Goal: Task Accomplishment & Management: Manage account settings

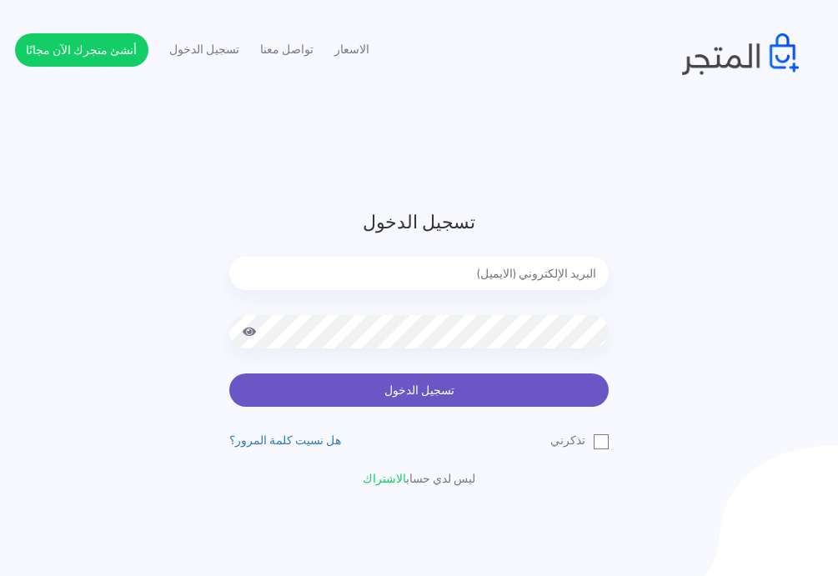
type input "express.laptop@outlook.com"
click at [391, 401] on button "تسجيل الدخول" at bounding box center [419, 390] width 380 height 33
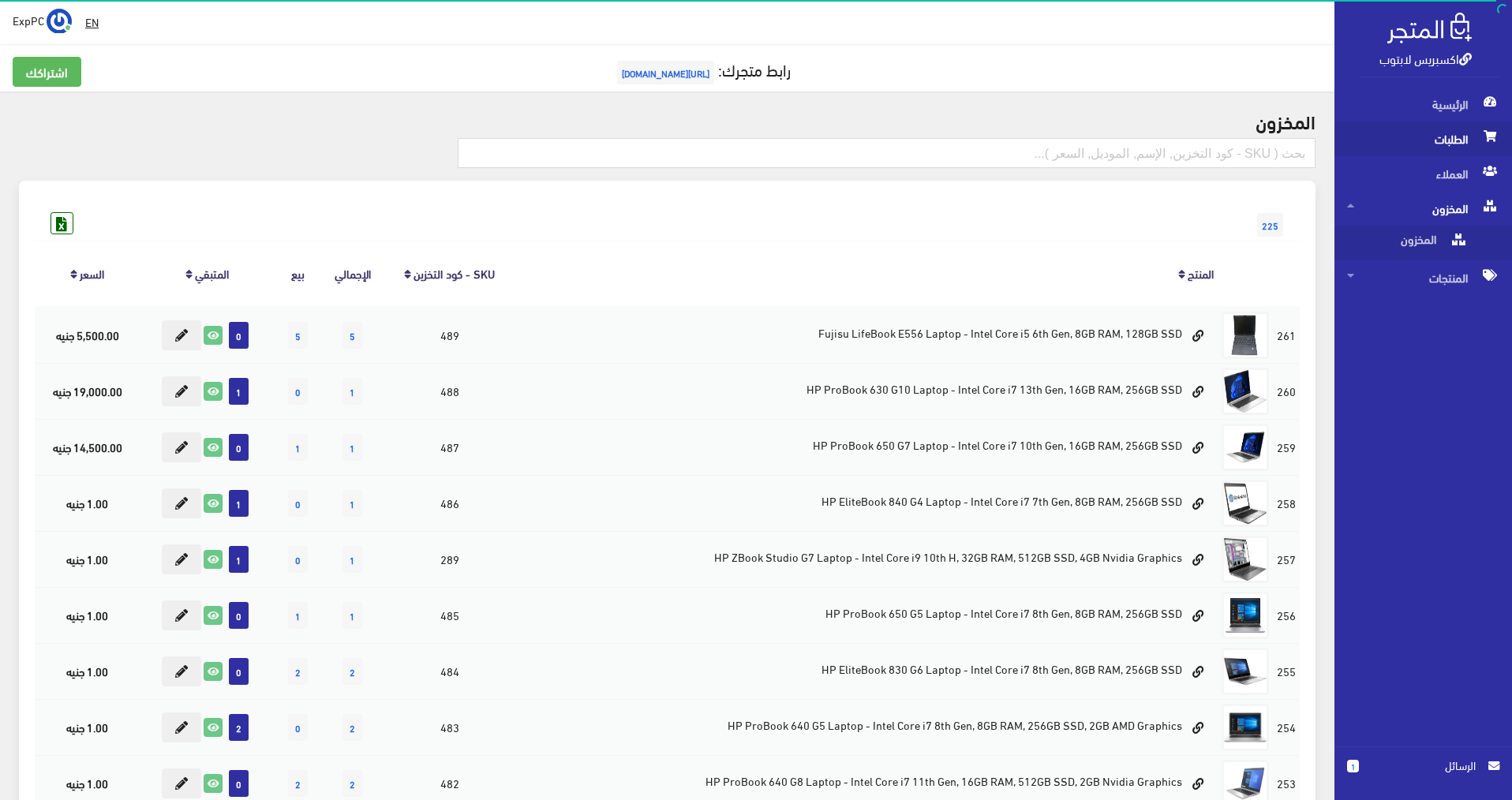
click at [1421, 147] on span "الطلبات" at bounding box center [1423, 138] width 152 height 35
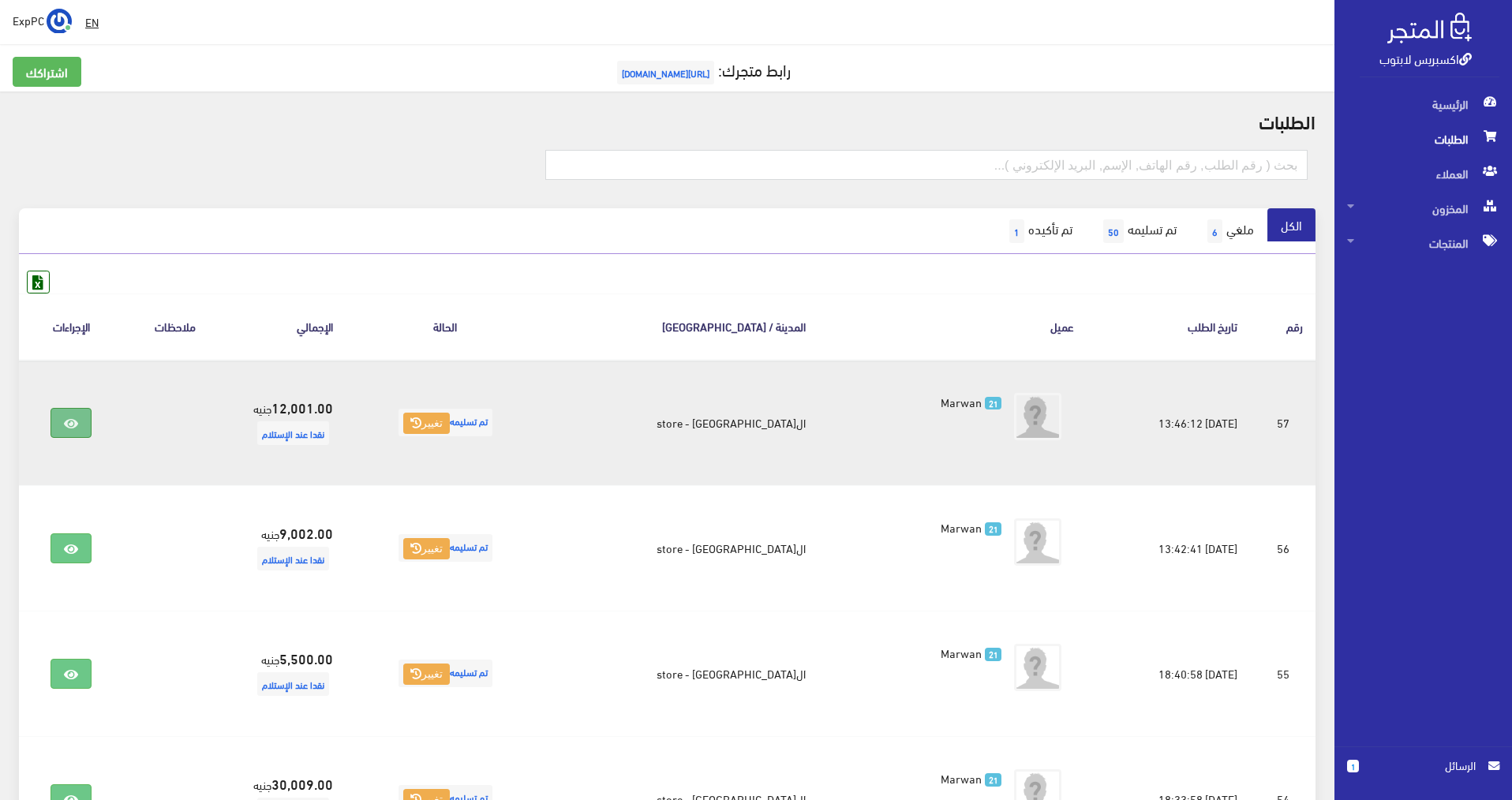
click at [79, 414] on link at bounding box center [70, 423] width 41 height 30
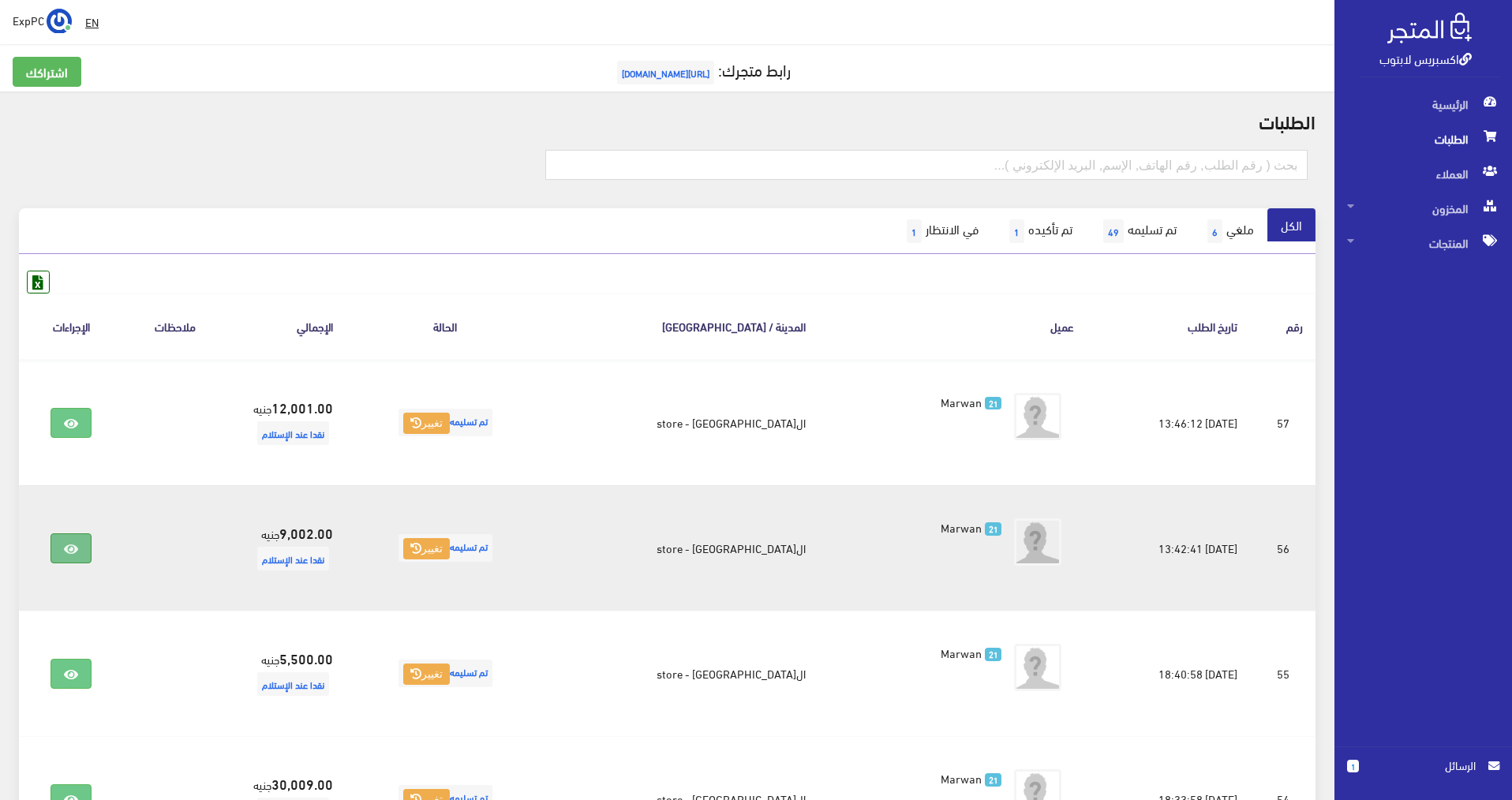
click at [91, 536] on link at bounding box center [70, 548] width 41 height 30
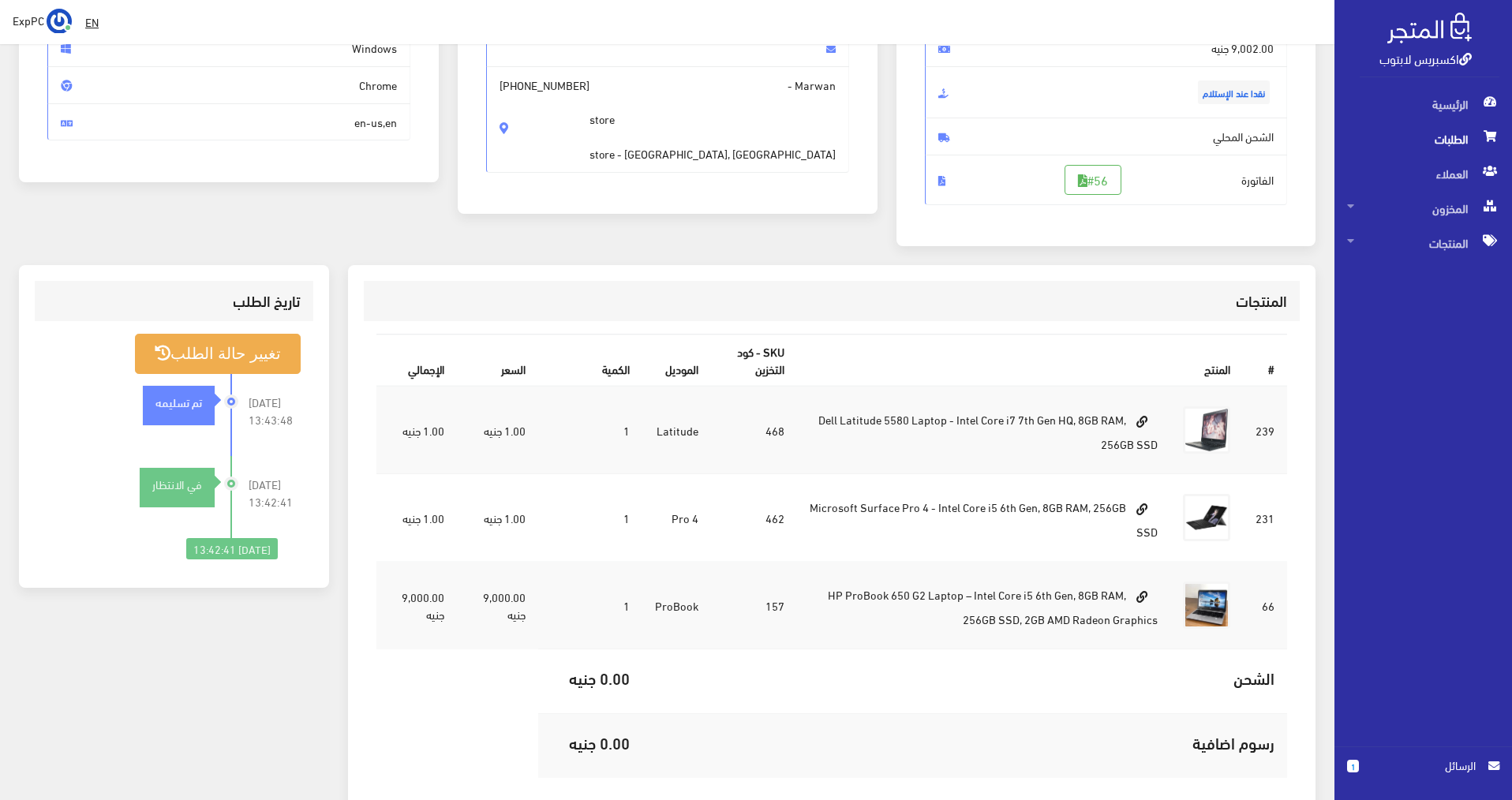
scroll to position [236, 0]
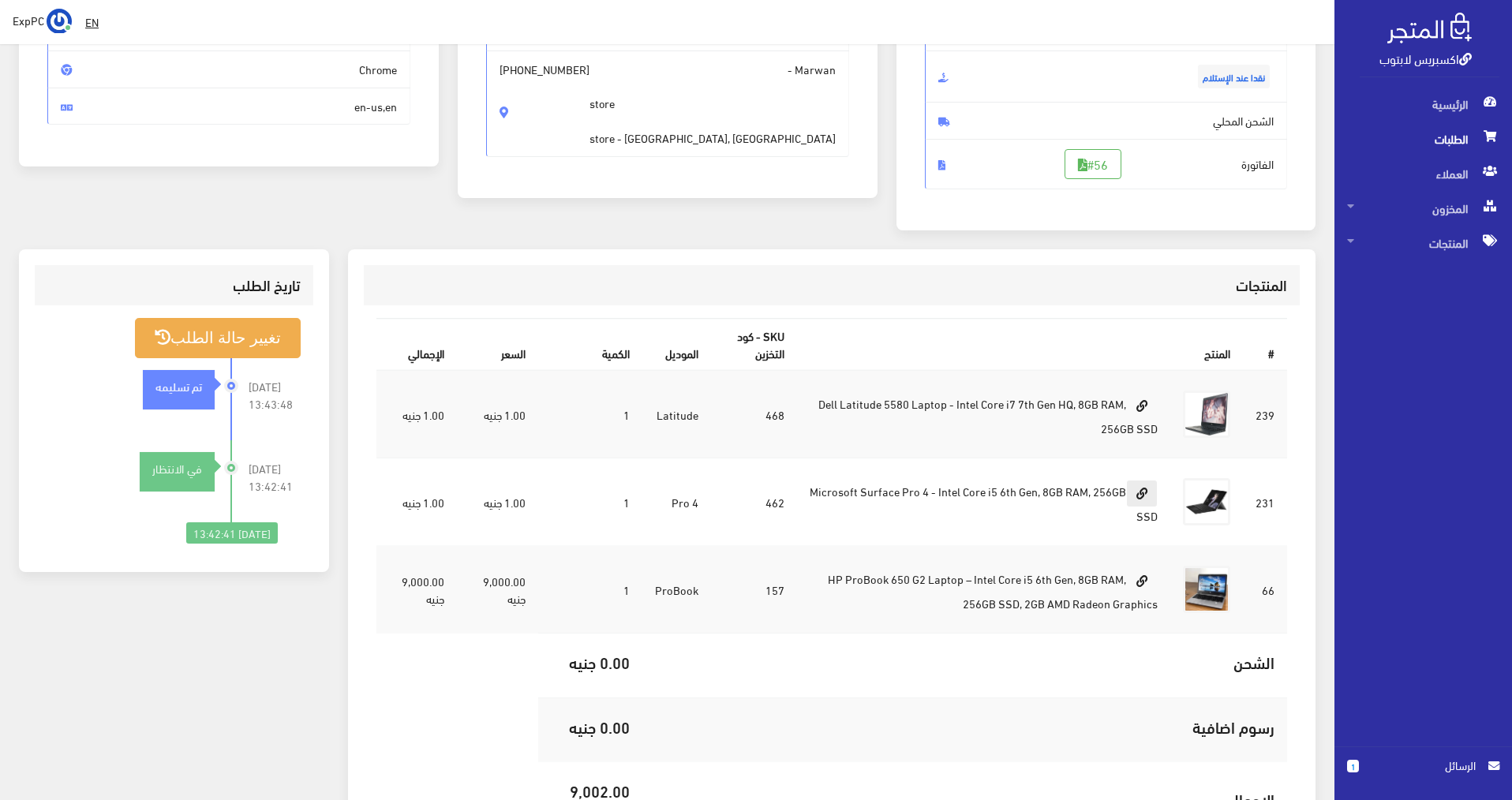
drag, startPoint x: 1046, startPoint y: 499, endPoint x: 1139, endPoint y: 501, distance: 93.0
click at [1137, 501] on td "Microsoft Surface Pro 4 - Intel Core i5 6th Gen, 8GB RAM, 256GB SSD" at bounding box center [984, 502] width 374 height 88
click at [1160, 501] on td "Microsoft Surface Pro 4 - Intel Core i5 6th Gen, 8GB RAM, 256GB SSD" at bounding box center [984, 502] width 374 height 88
click at [1054, 497] on td "Microsoft Surface Pro 4 - Intel Core i5 6th Gen, 8GB RAM, 256GB SSD" at bounding box center [984, 502] width 374 height 88
click at [1441, 244] on span "المنتجات" at bounding box center [1423, 243] width 152 height 35
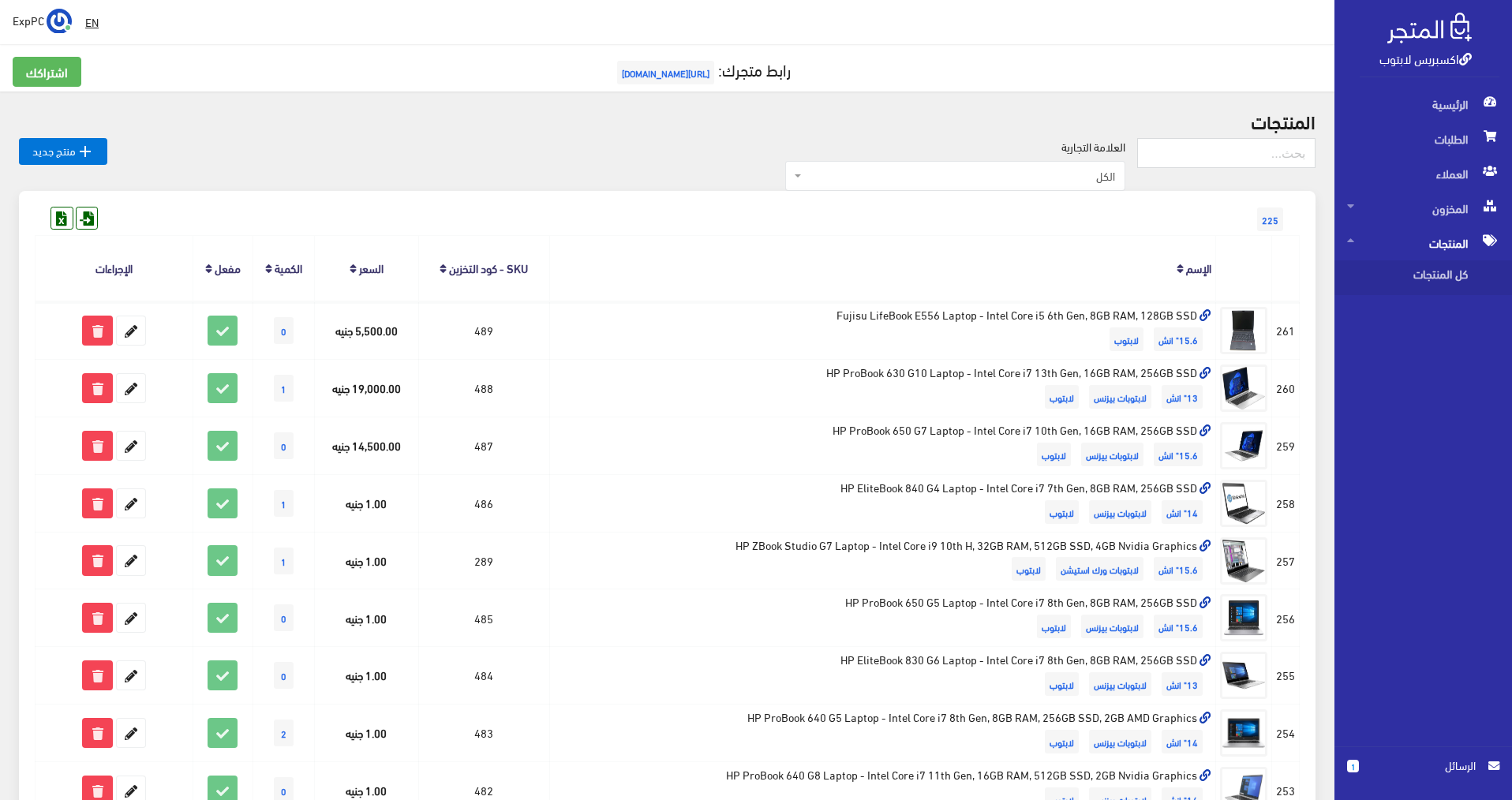
click at [1242, 148] on input "text" at bounding box center [1226, 153] width 179 height 30
type input "462"
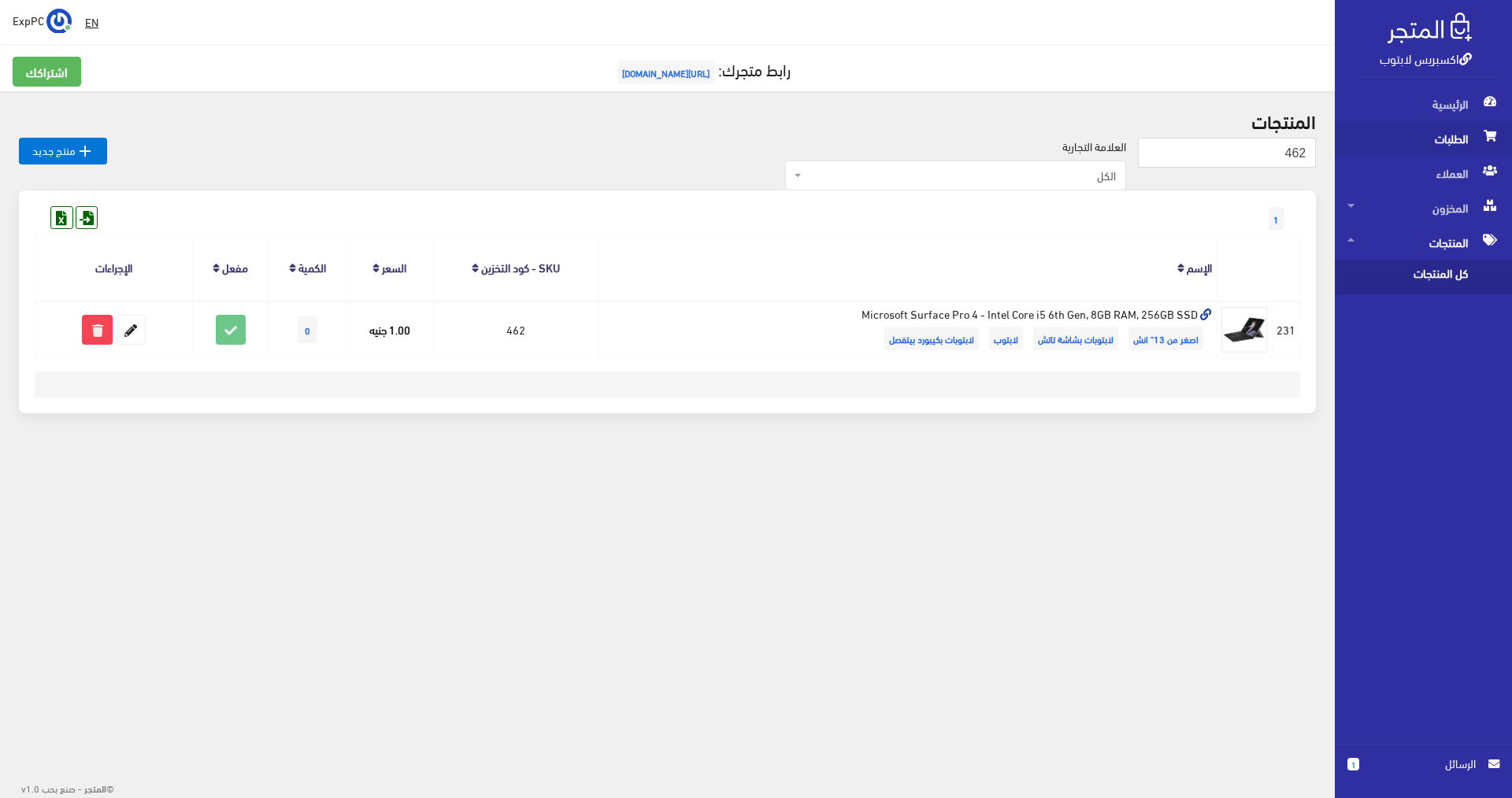
click at [1453, 139] on span "الطلبات" at bounding box center [1422, 138] width 152 height 35
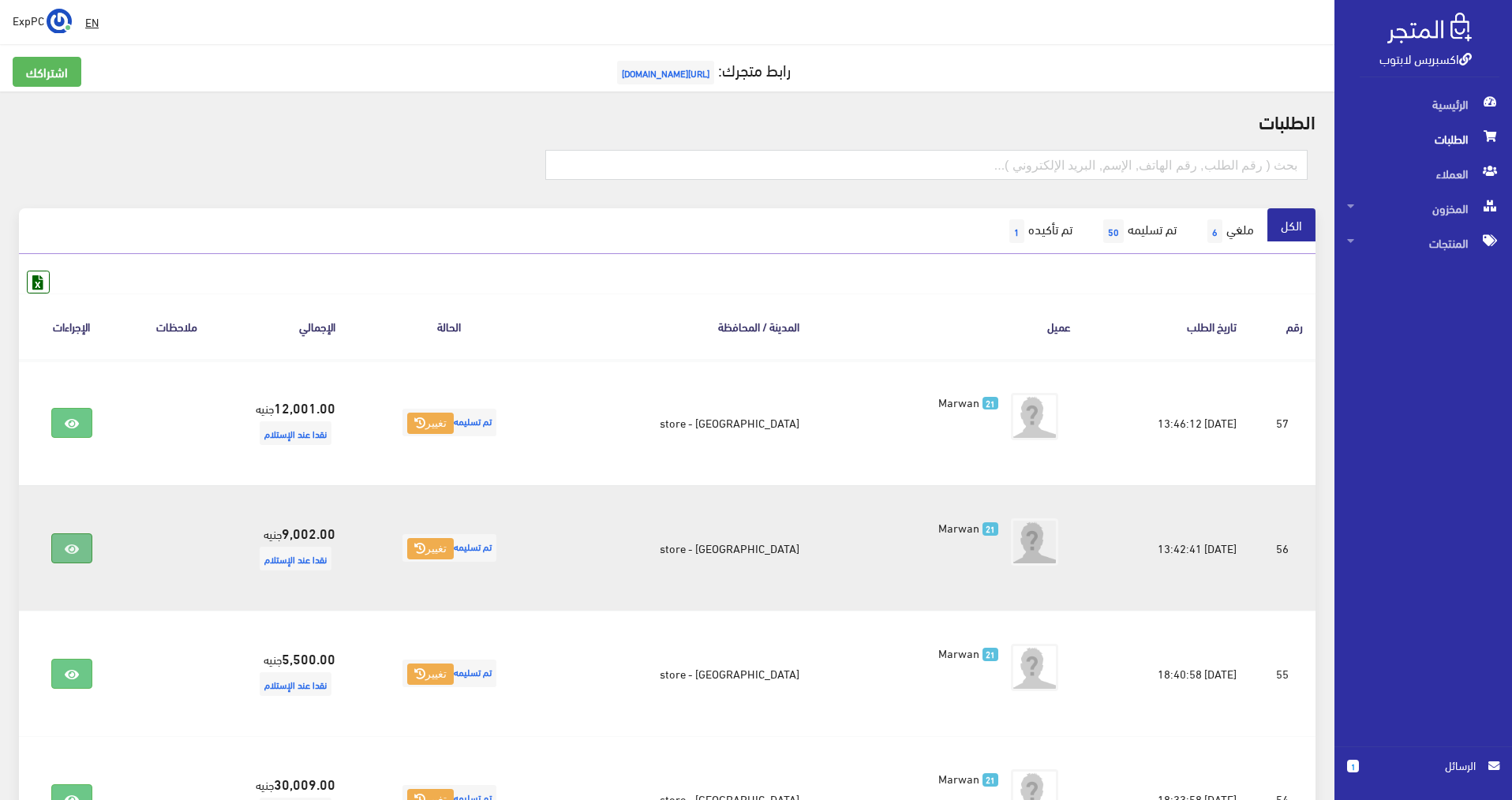
click at [71, 559] on link at bounding box center [71, 548] width 41 height 30
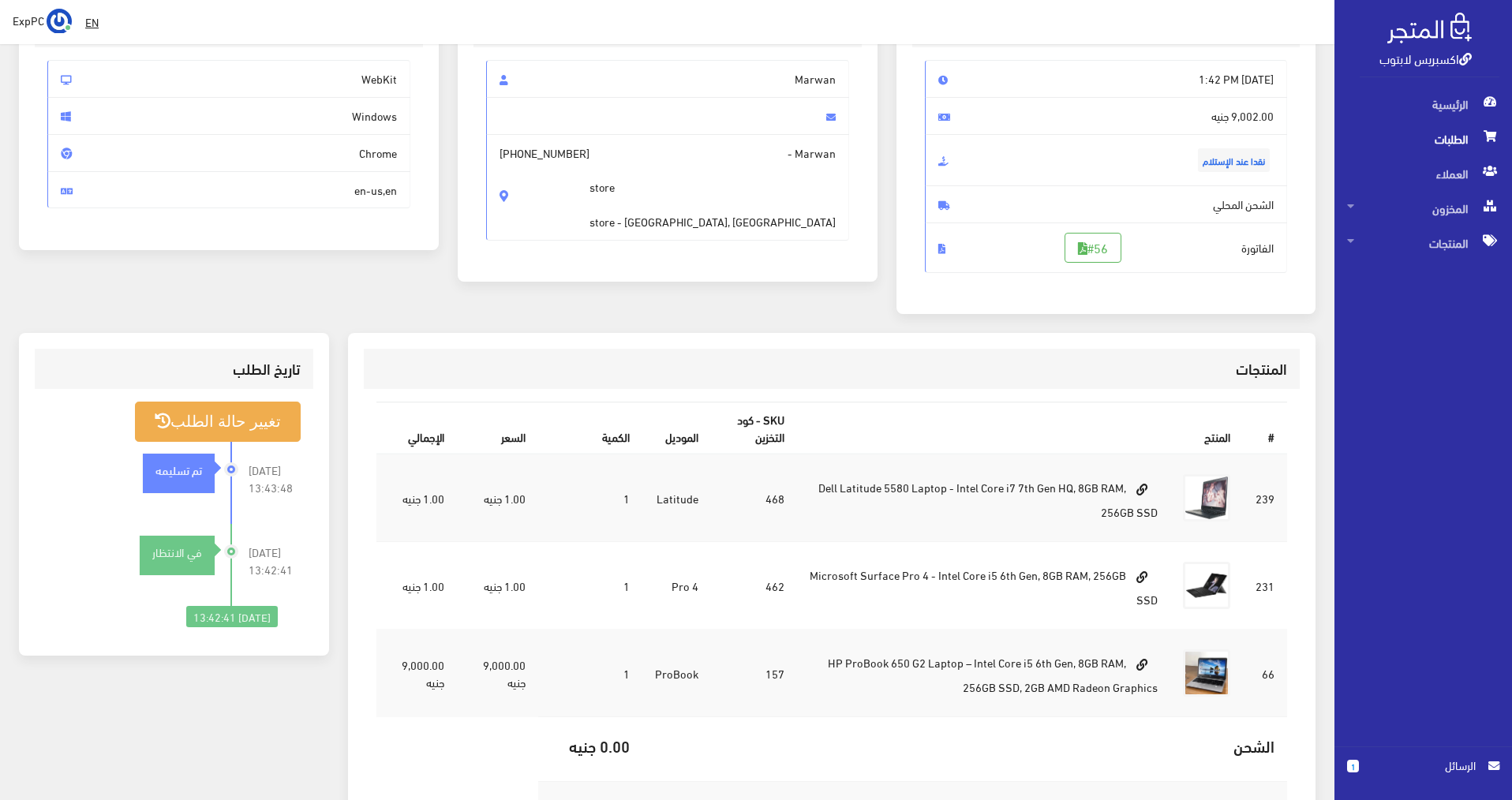
scroll to position [93, 0]
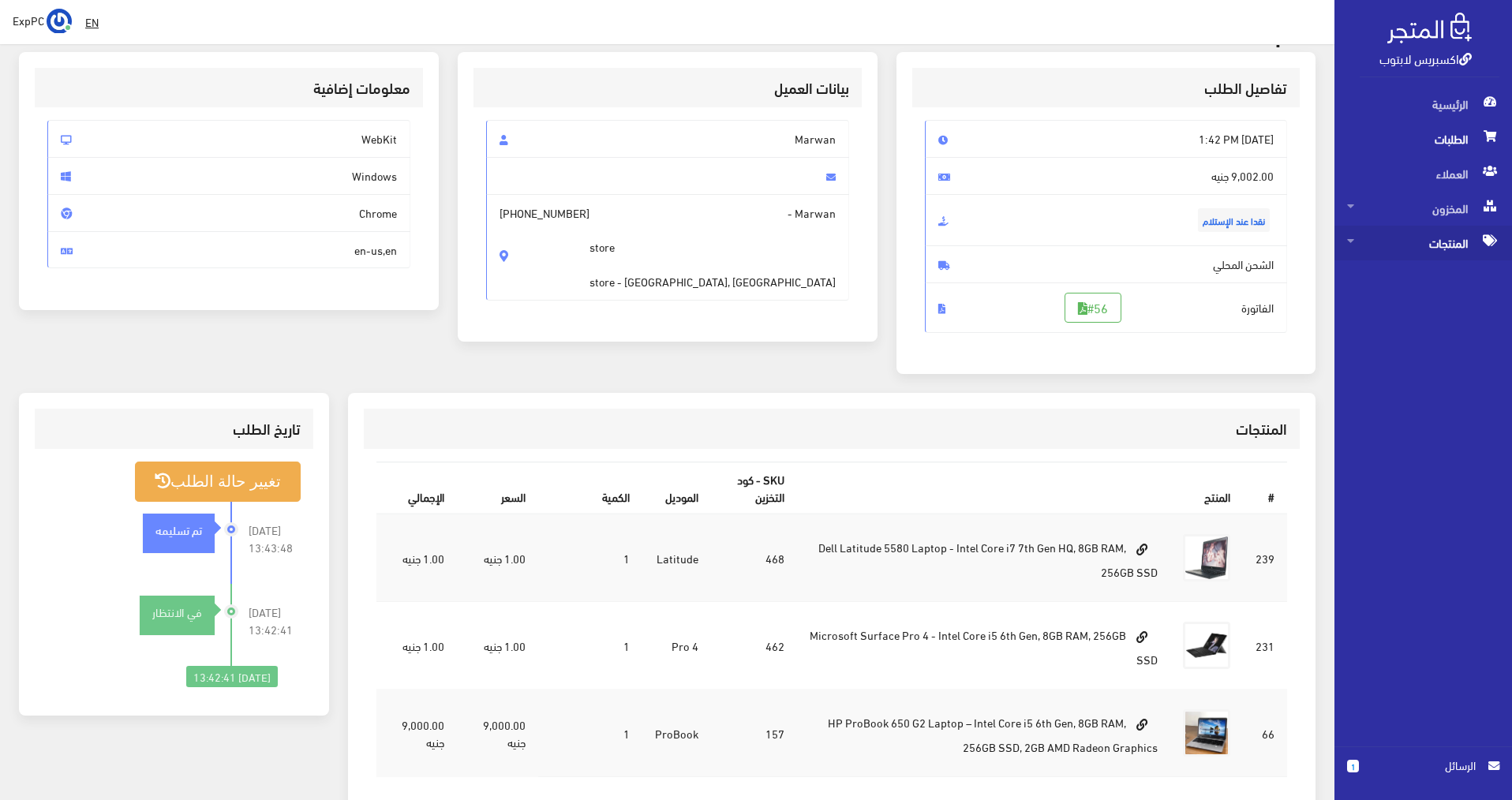
click at [1445, 240] on span "المنتجات" at bounding box center [1423, 243] width 152 height 35
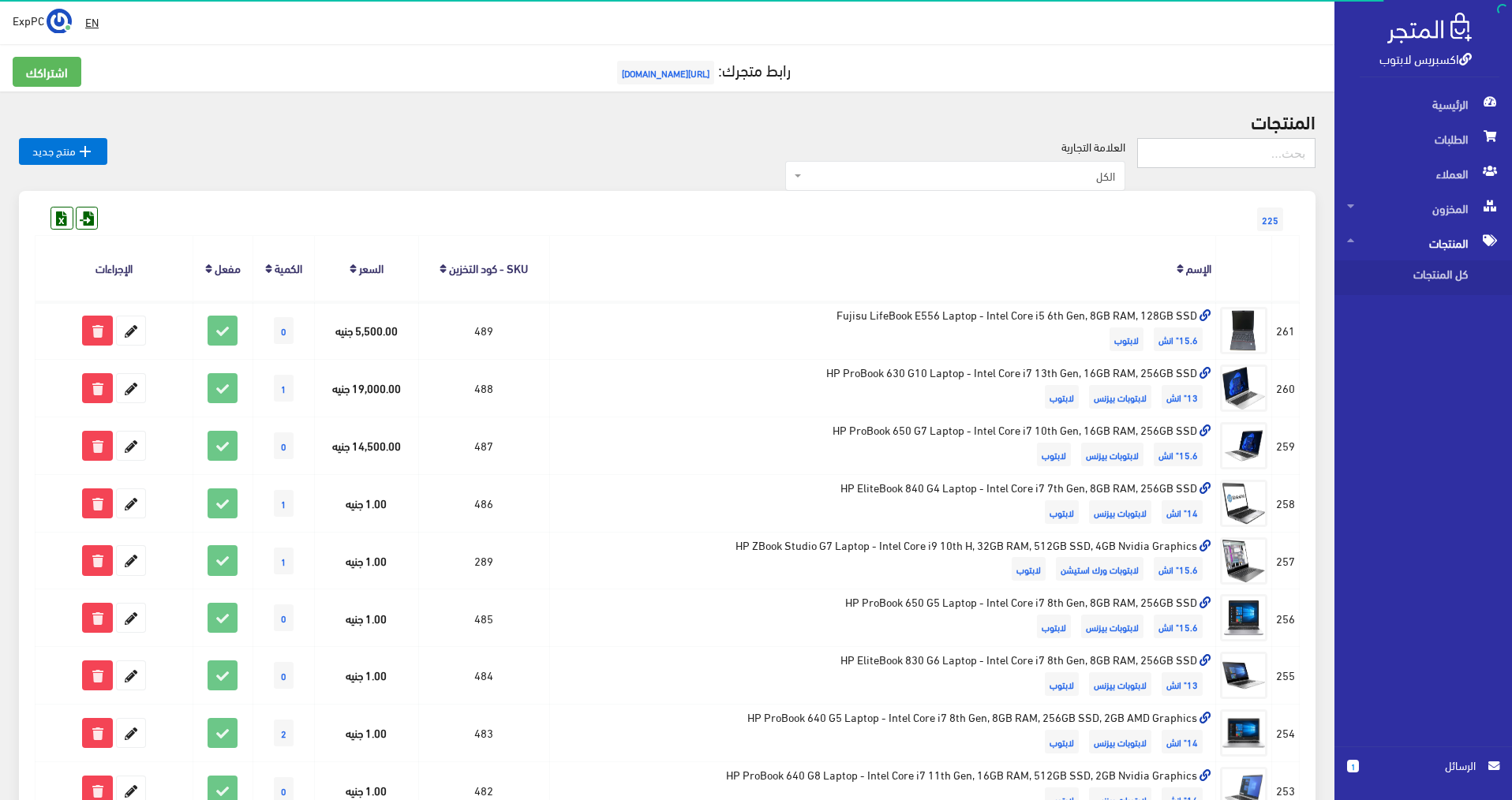
click at [1279, 156] on input "text" at bounding box center [1226, 153] width 179 height 30
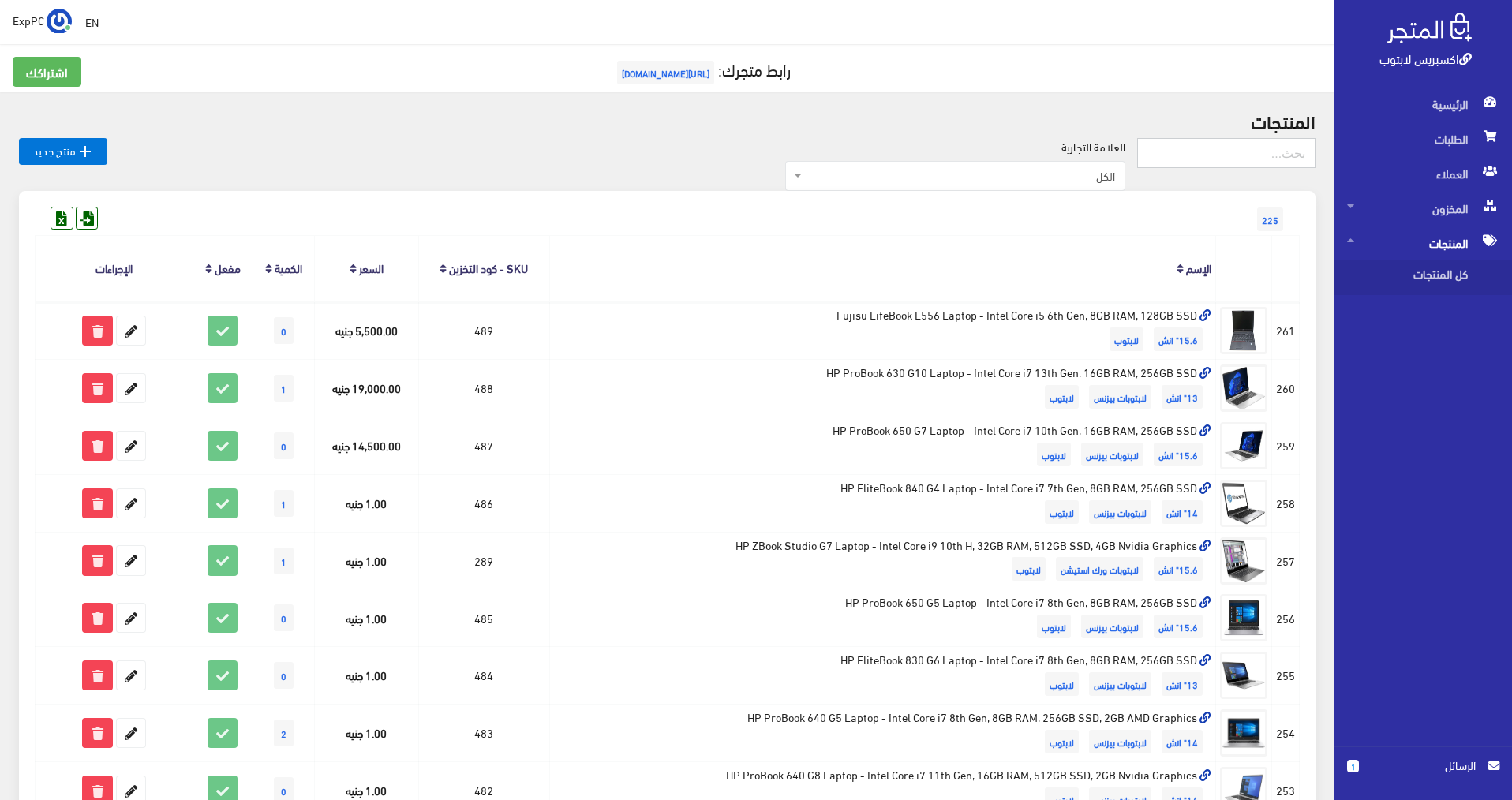
click at [1268, 160] on input "text" at bounding box center [1226, 153] width 179 height 30
type input "462"
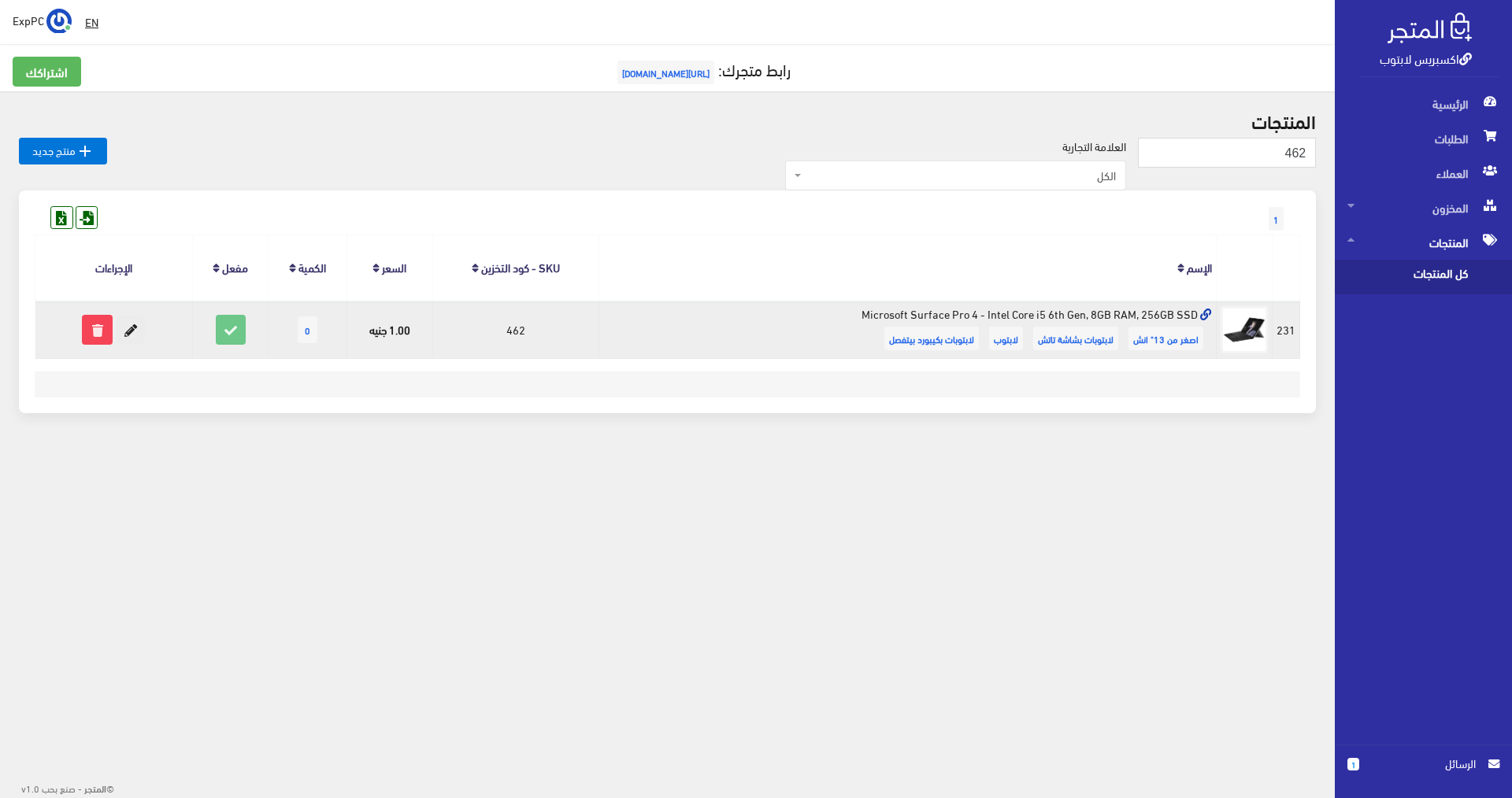
click at [135, 333] on icon at bounding box center [130, 330] width 28 height 28
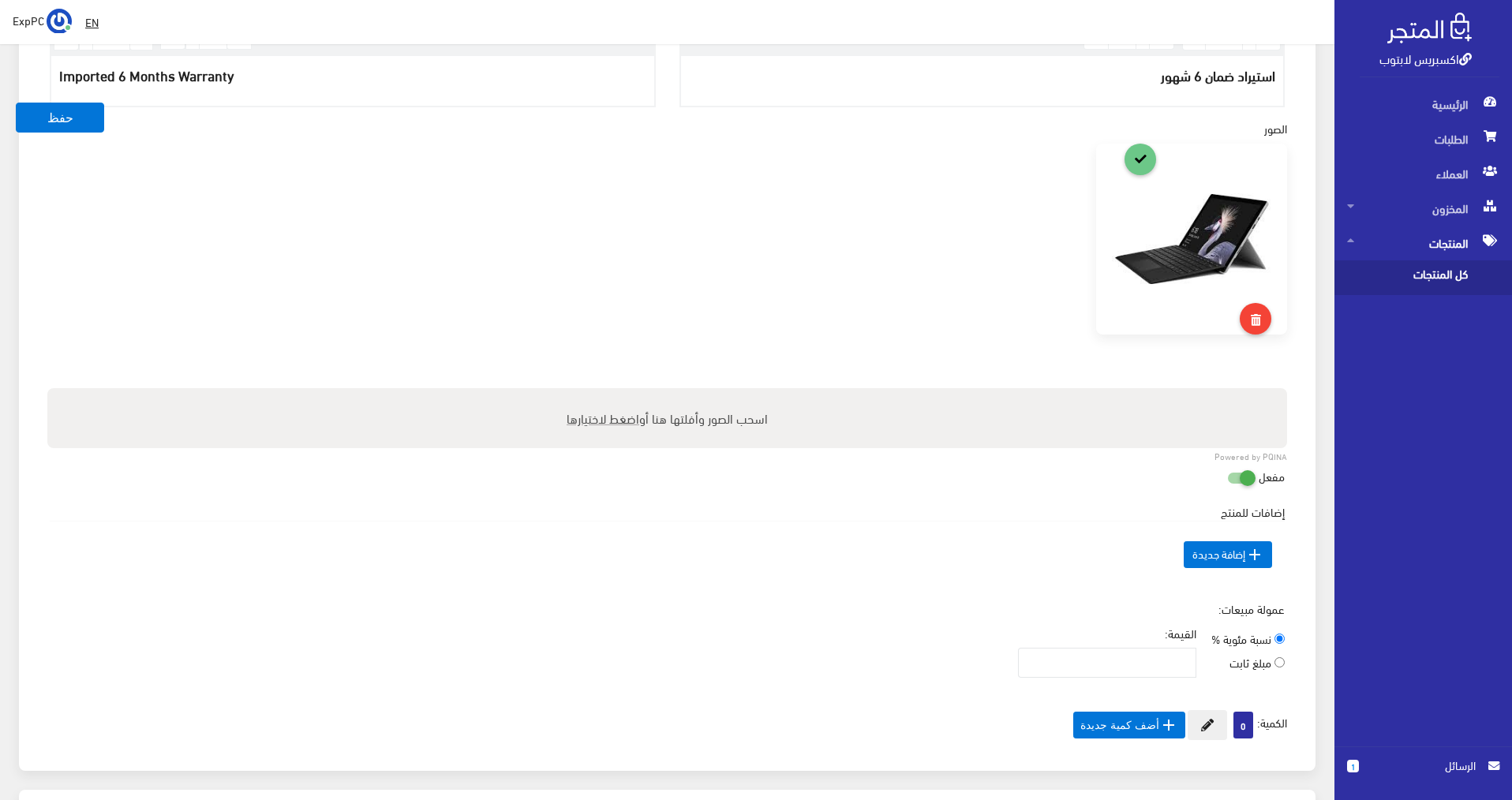
scroll to position [552, 0]
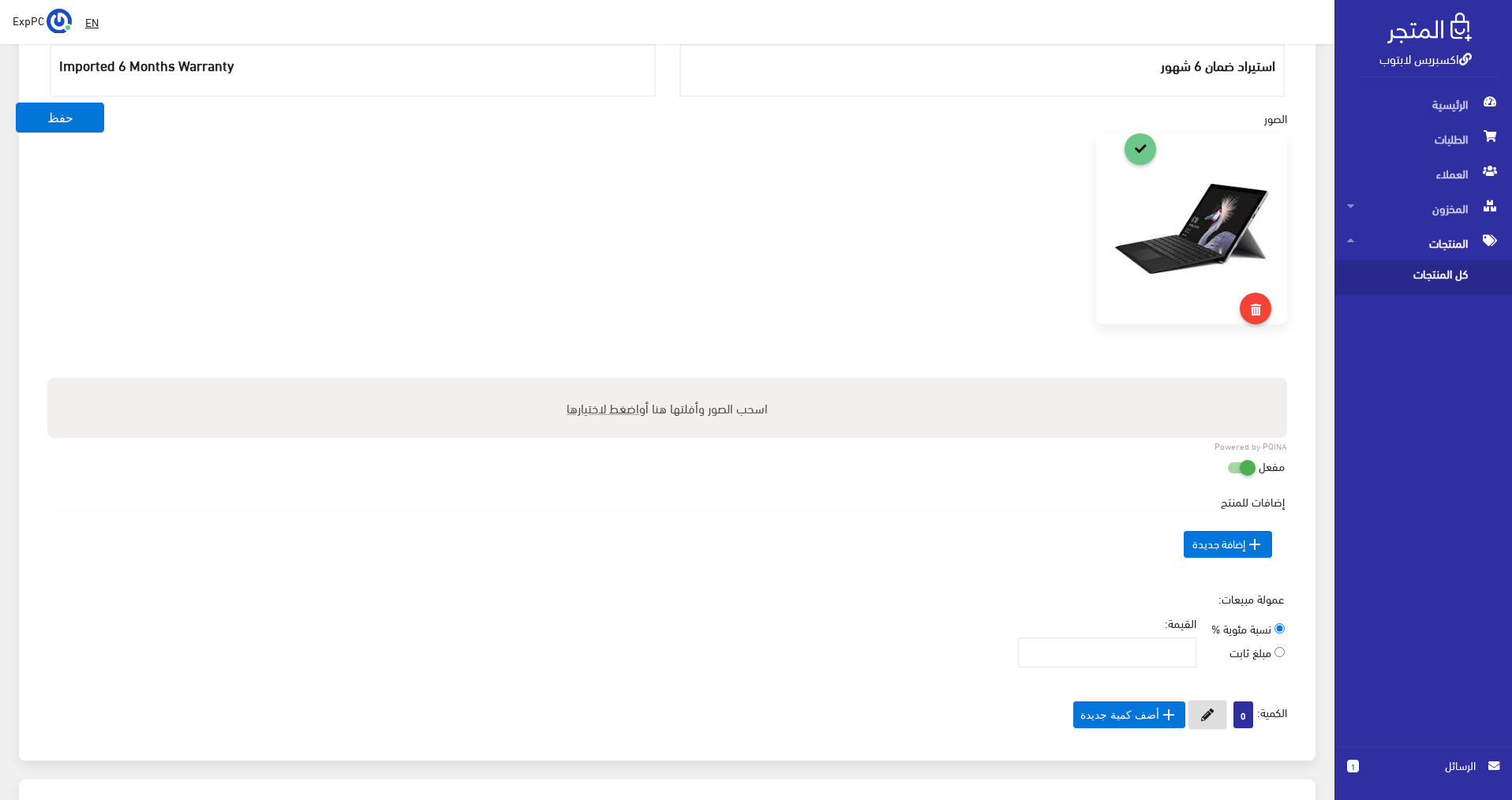
click at [1193, 708] on button at bounding box center [1207, 715] width 40 height 30
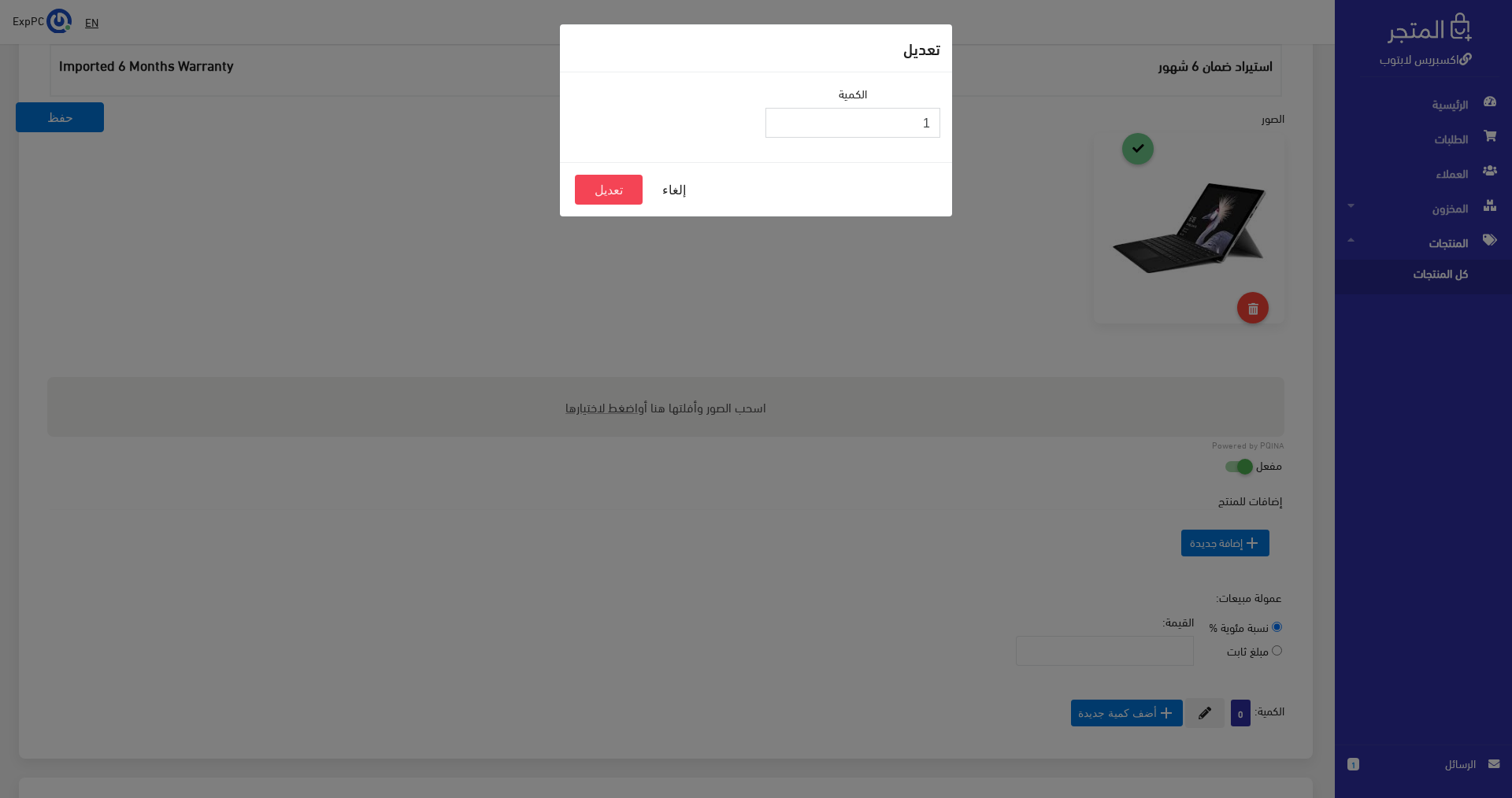
type input "1"
click at [777, 118] on input "1" at bounding box center [852, 123] width 175 height 30
click at [624, 190] on button "تعديل" at bounding box center [609, 190] width 68 height 30
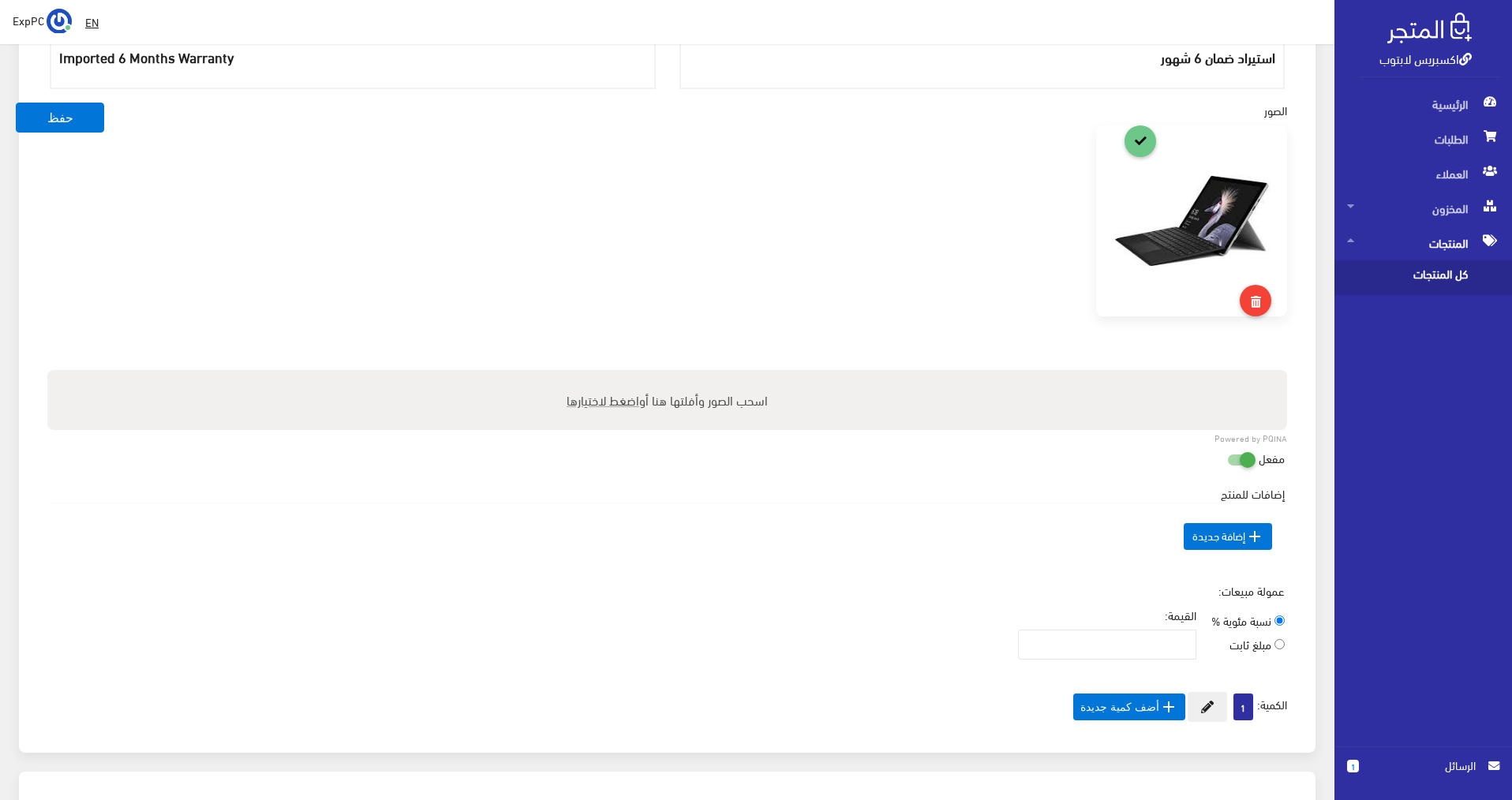
scroll to position [552, 0]
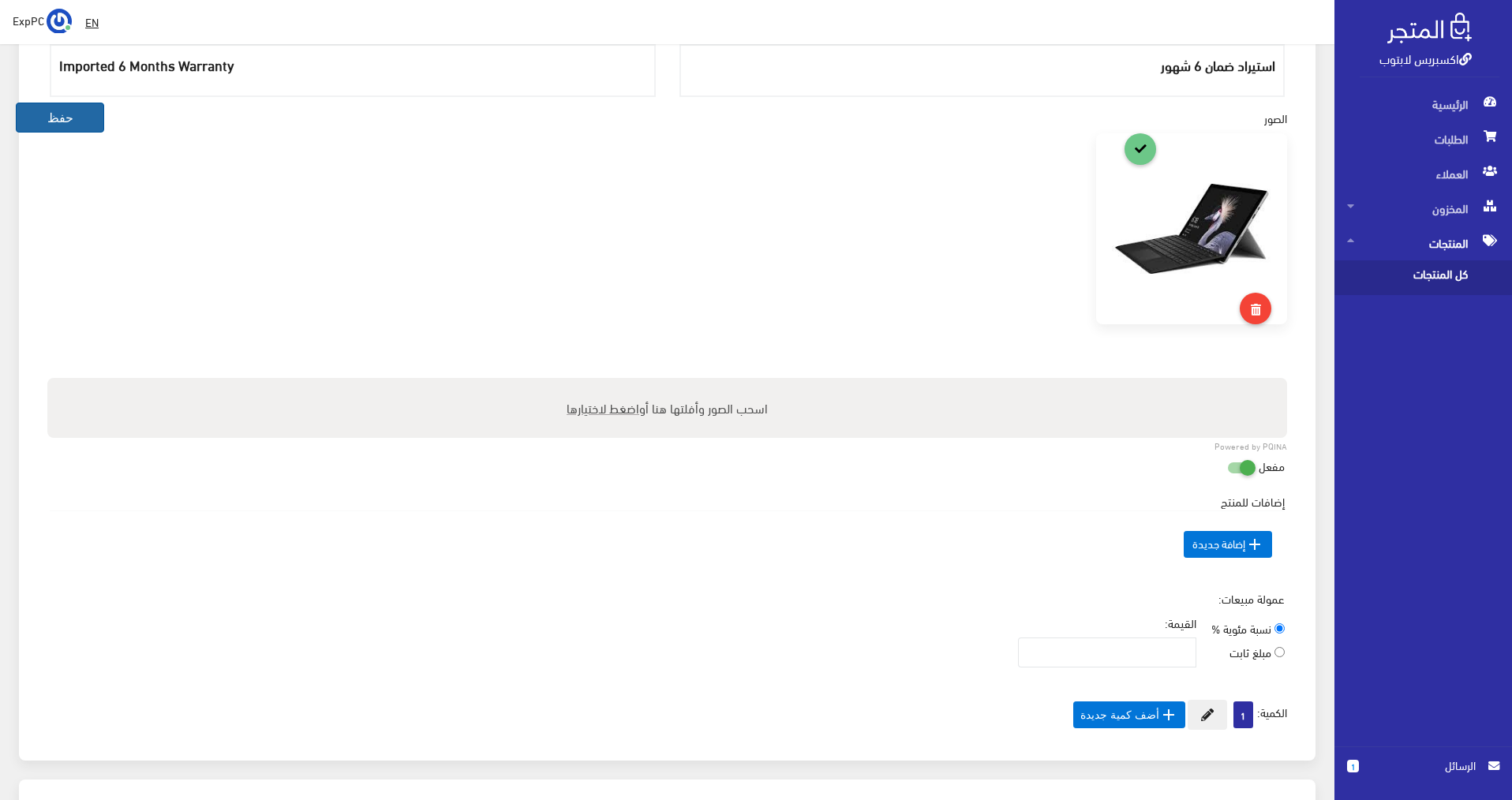
click at [72, 127] on button "حفظ" at bounding box center [60, 117] width 88 height 30
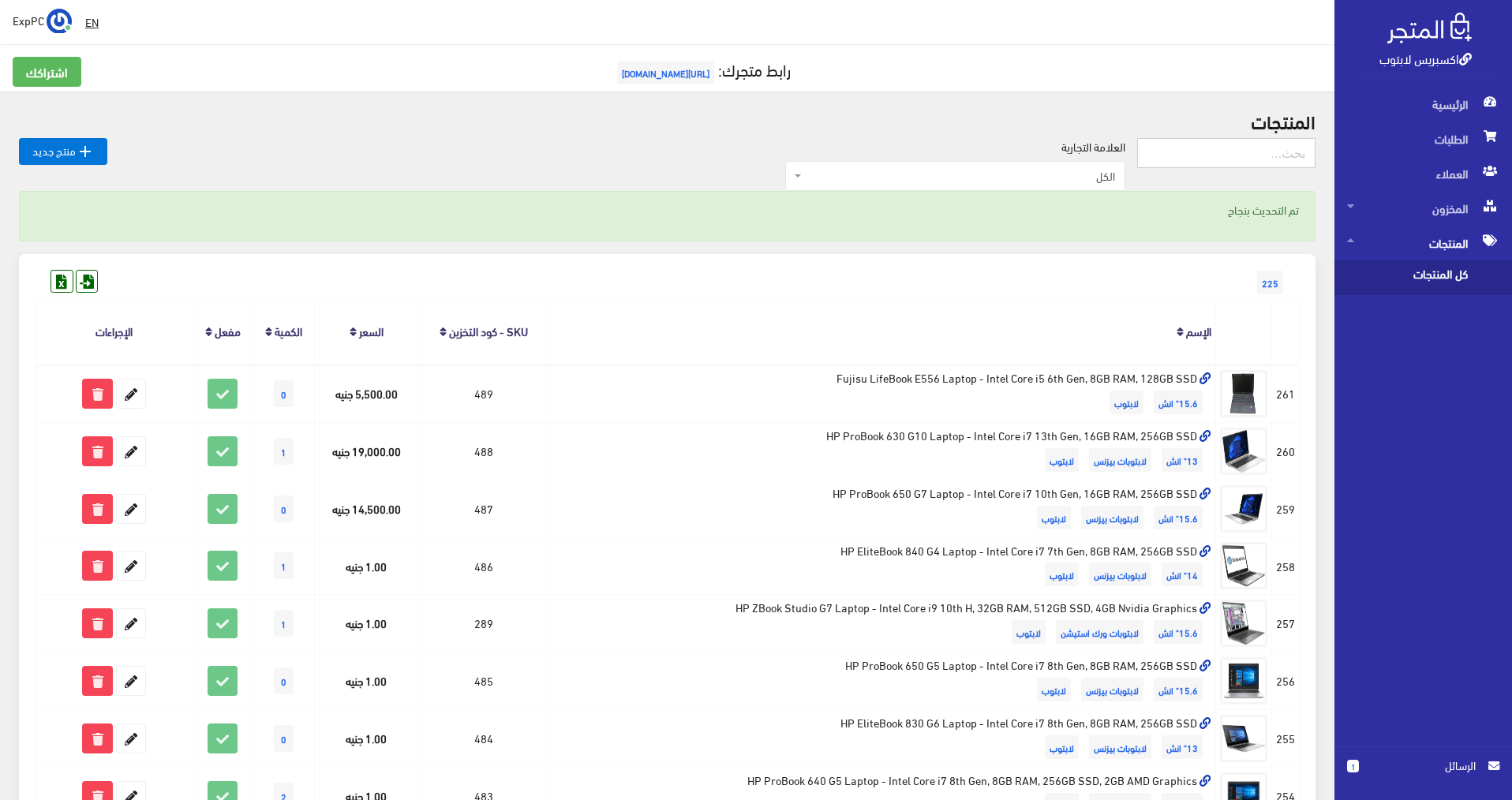
click at [1250, 153] on input "text" at bounding box center [1226, 153] width 179 height 30
type input "462"
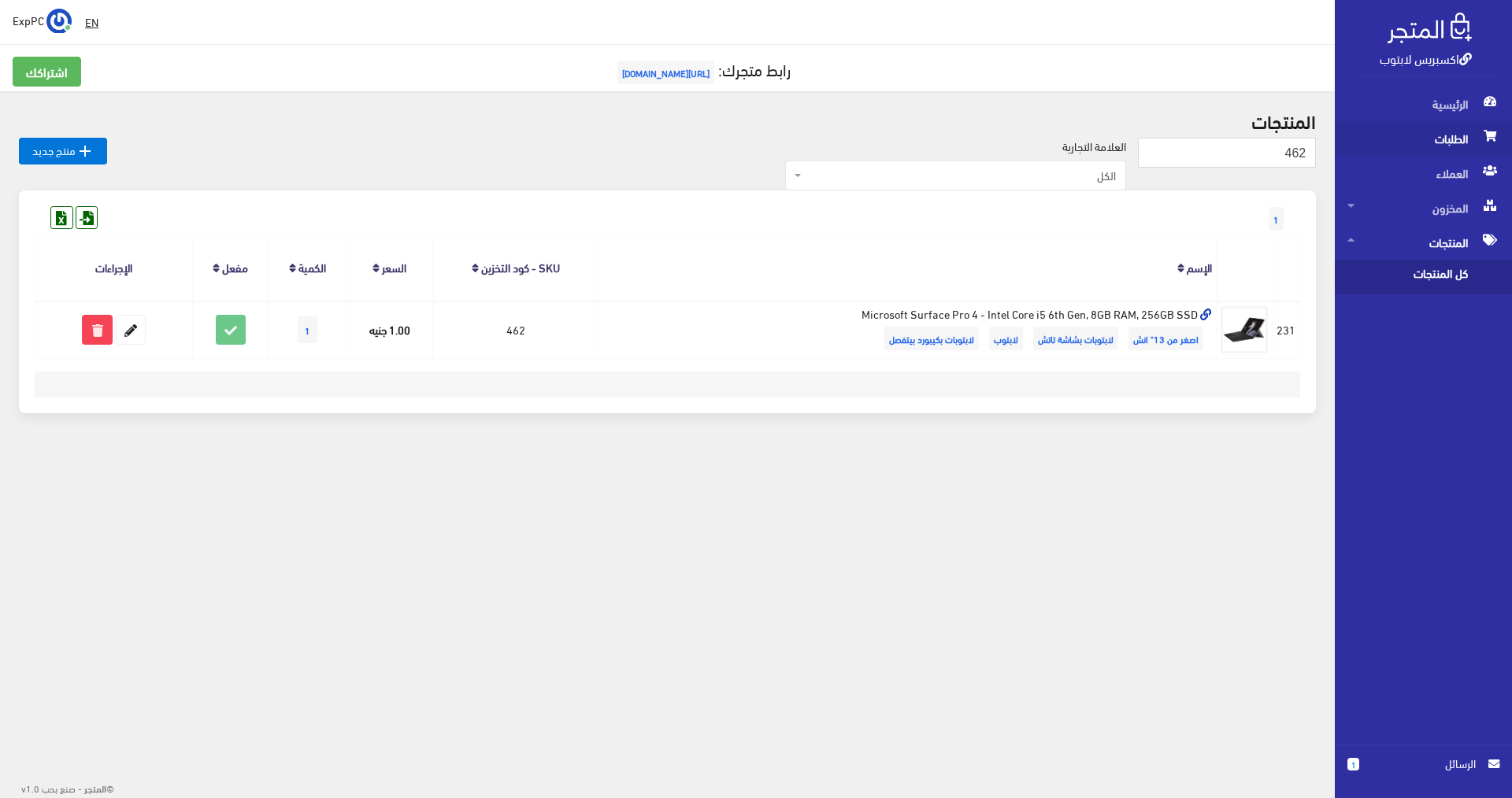
click at [1388, 134] on span "الطلبات" at bounding box center [1422, 138] width 152 height 35
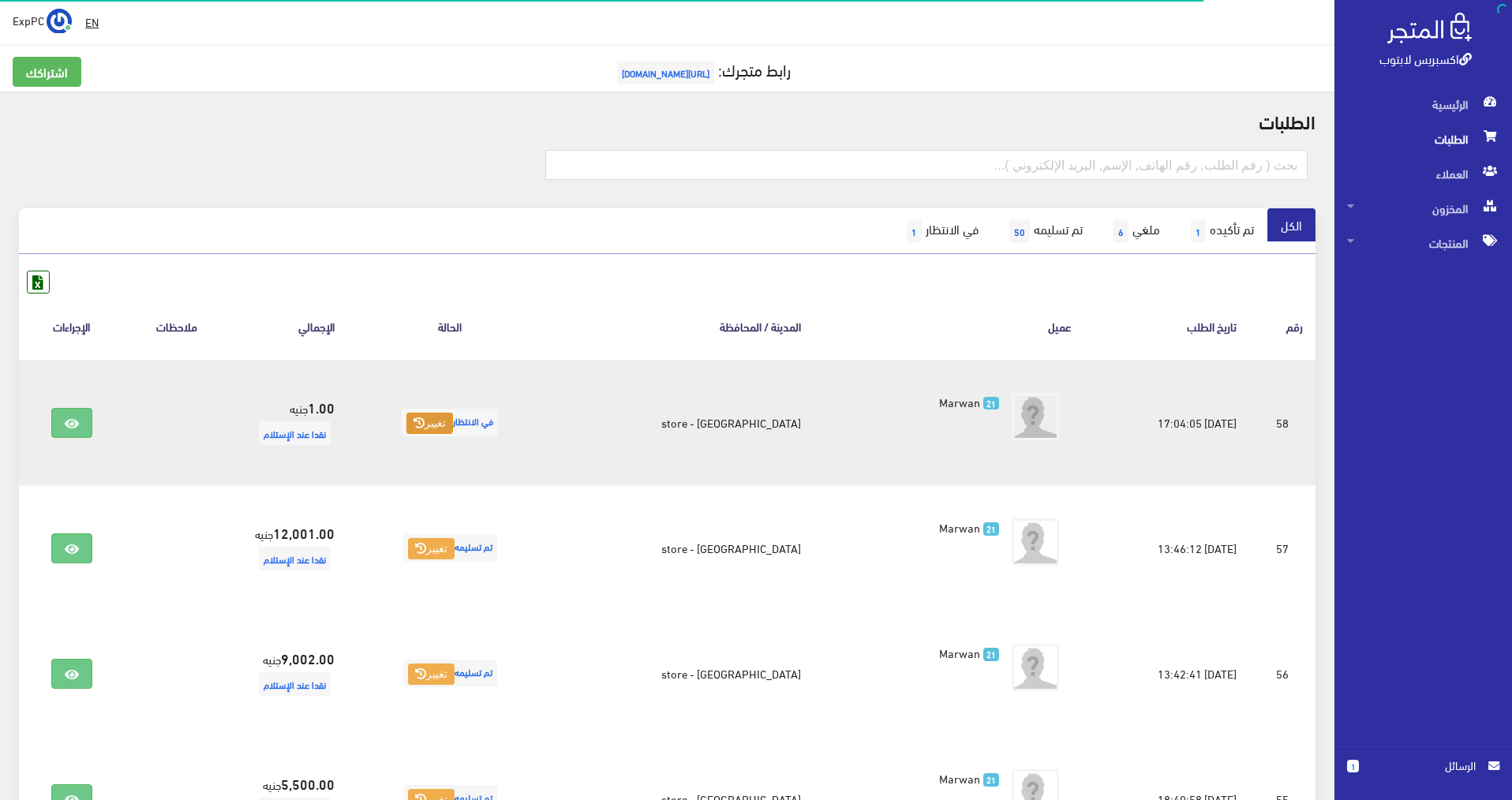
click at [430, 429] on button "تغيير" at bounding box center [430, 423] width 46 height 22
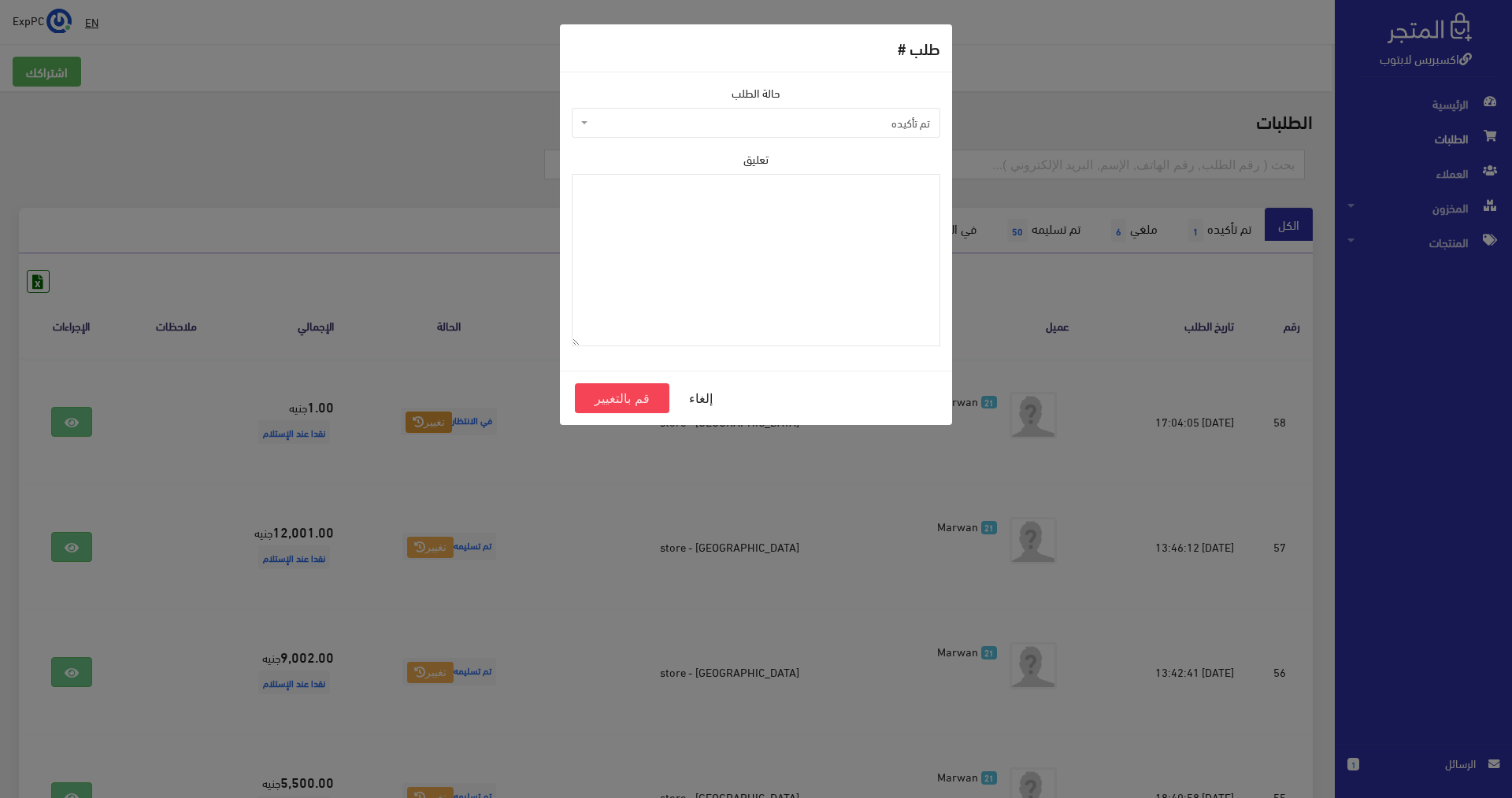
click at [919, 130] on span "تم تأكيده" at bounding box center [760, 123] width 339 height 16
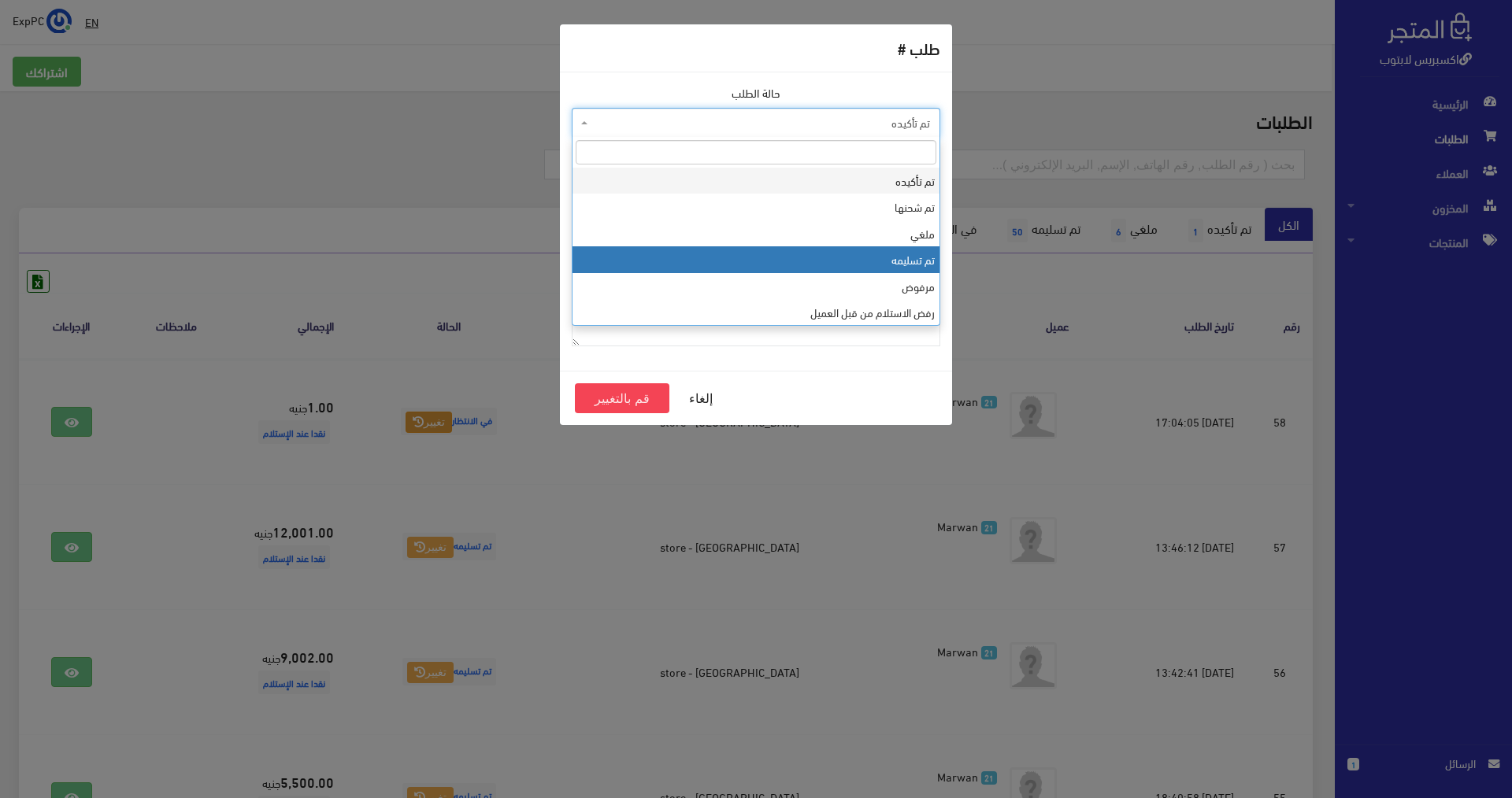
select select "4"
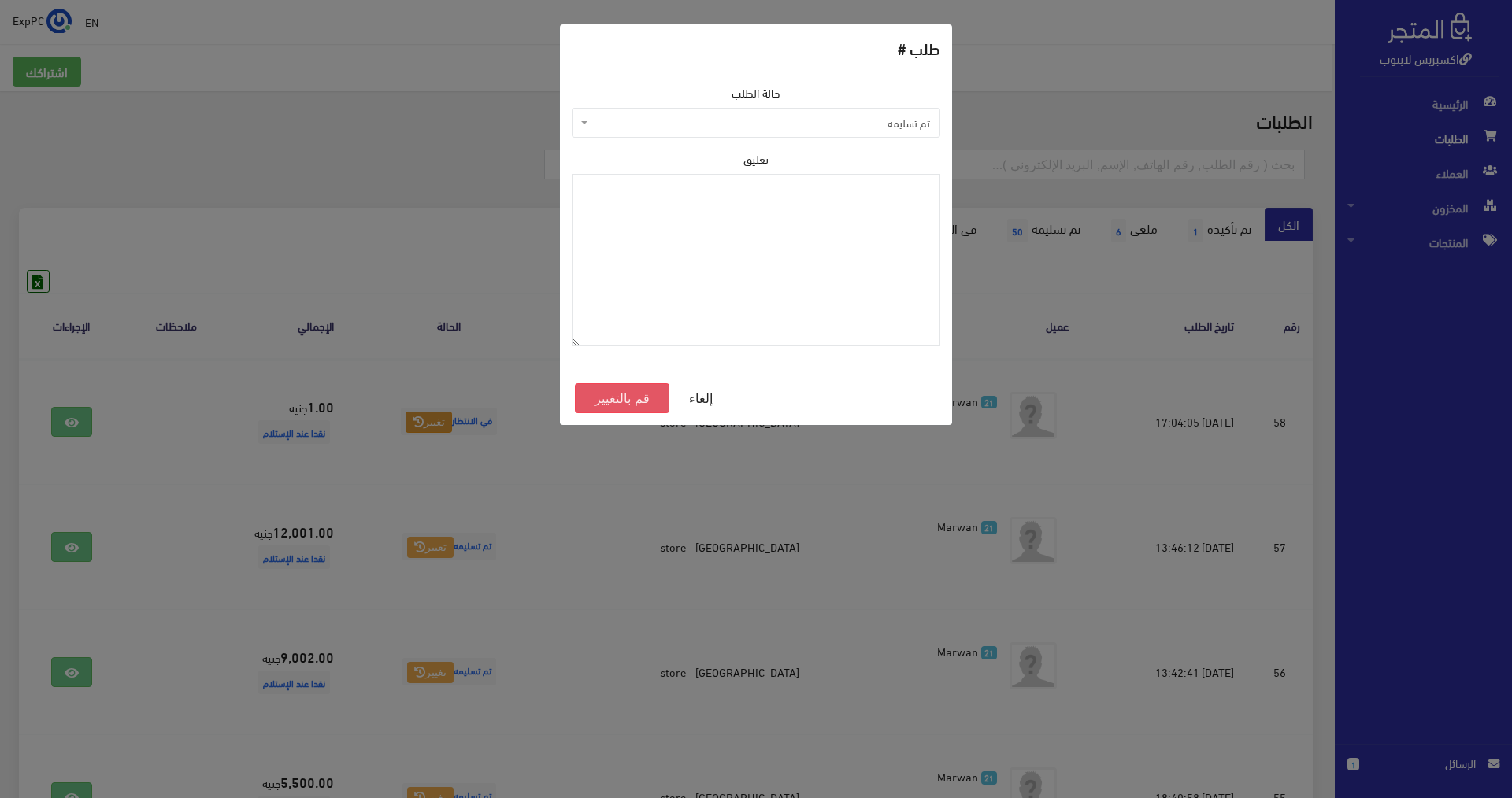
click at [611, 396] on button "قم بالتغيير" at bounding box center [622, 398] width 94 height 30
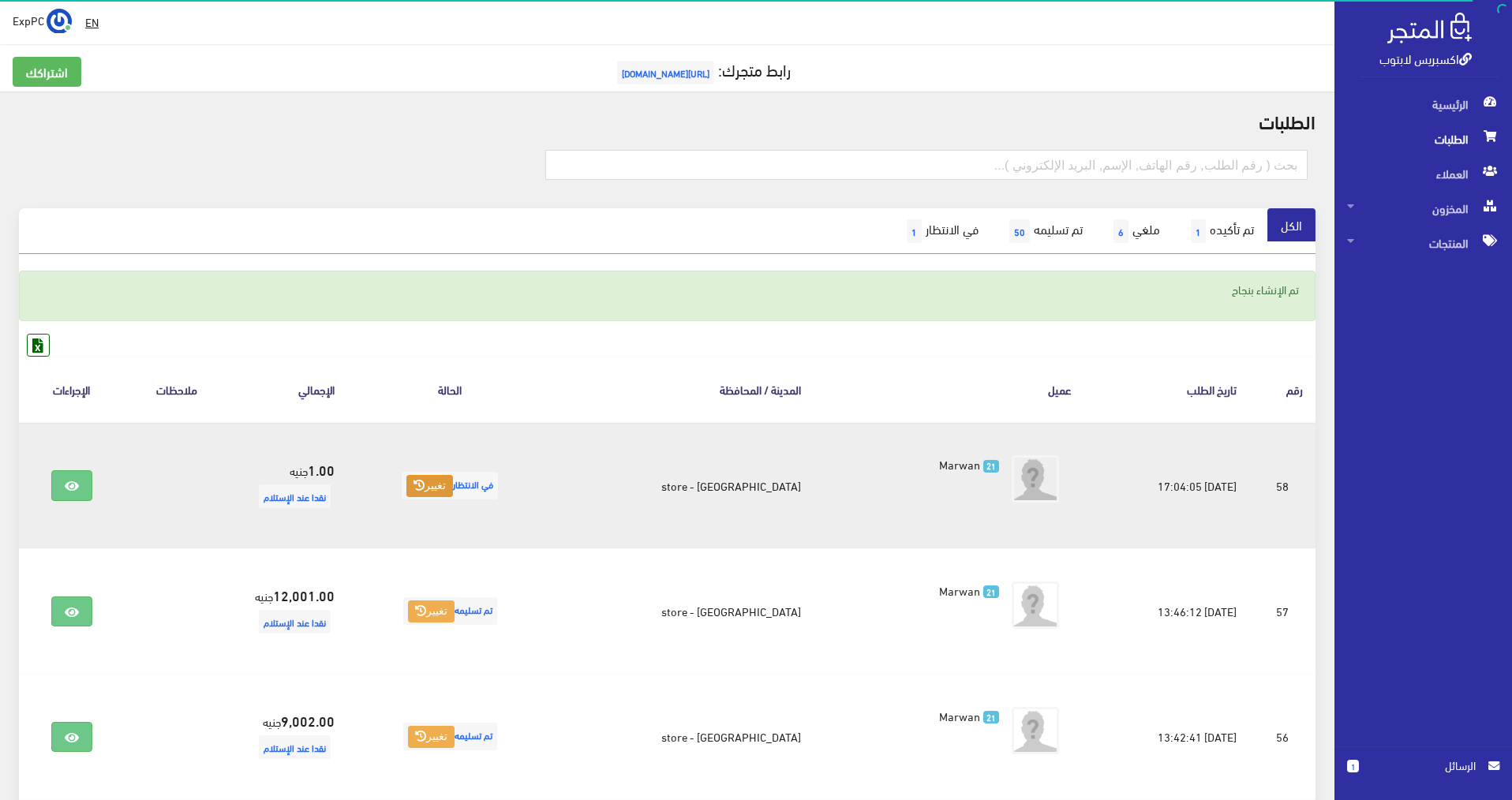
click at [425, 489] on icon at bounding box center [419, 485] width 11 height 11
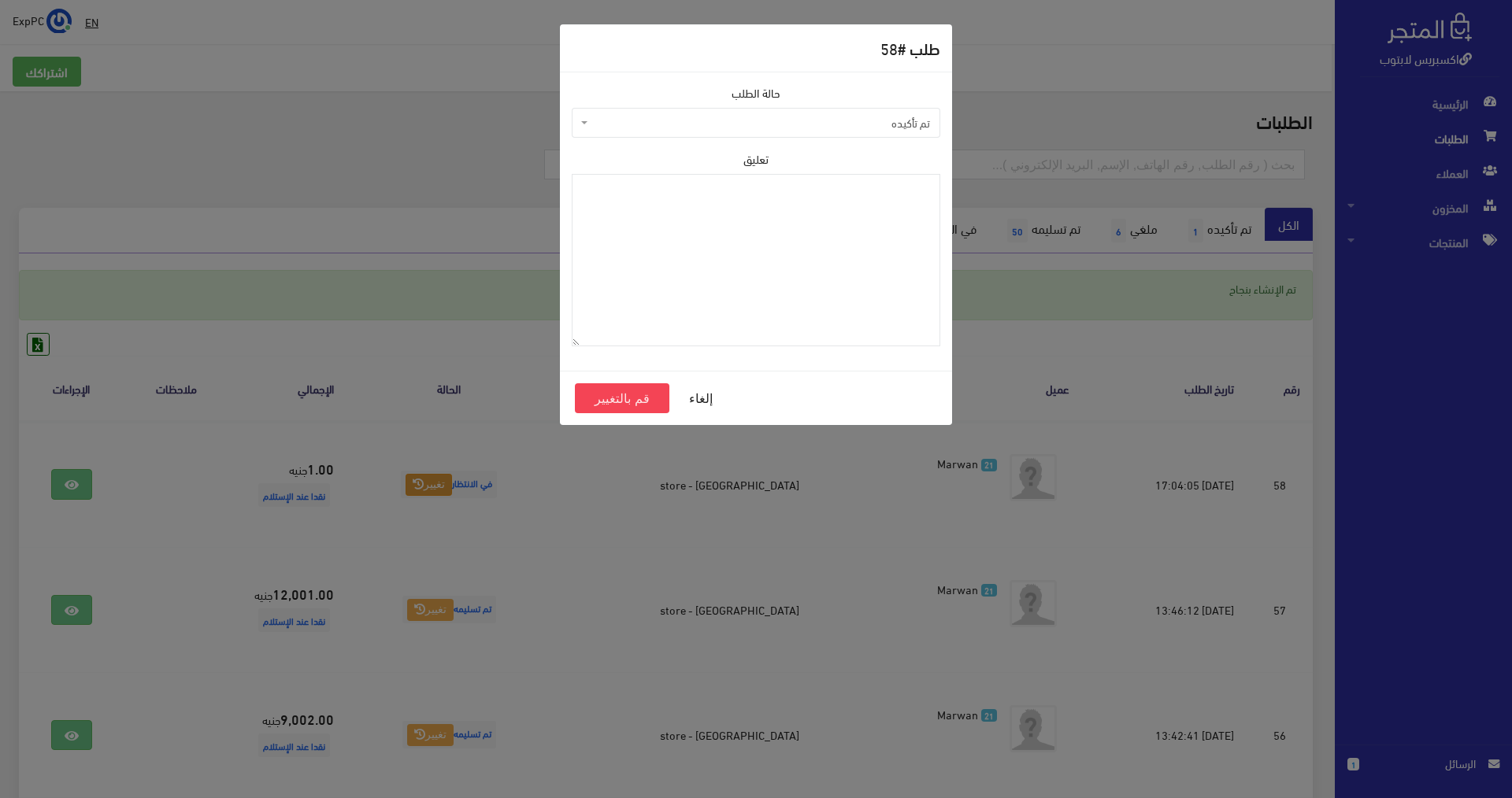
click at [769, 125] on span "تم تأكيده" at bounding box center [760, 123] width 339 height 16
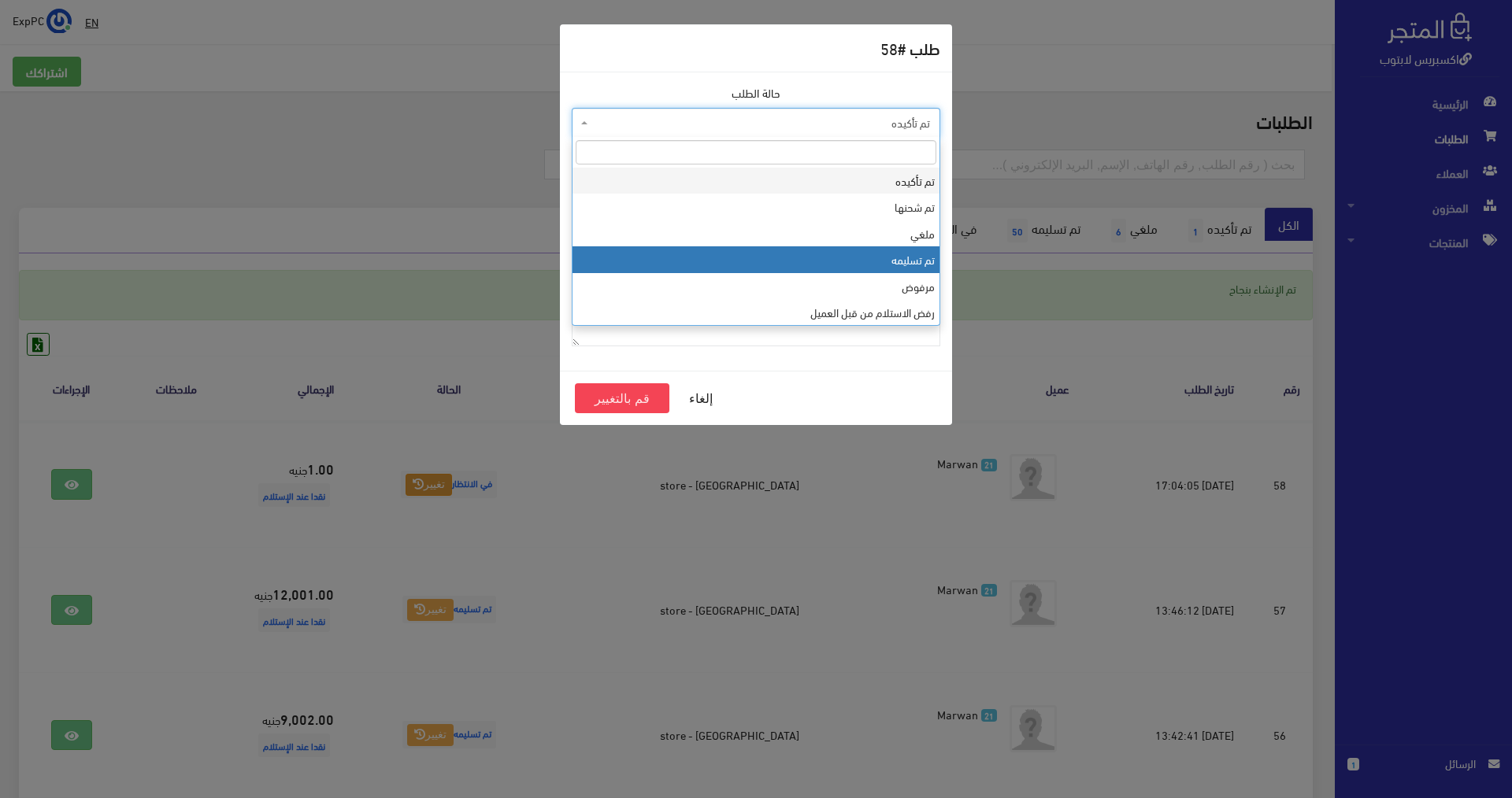
select select "4"
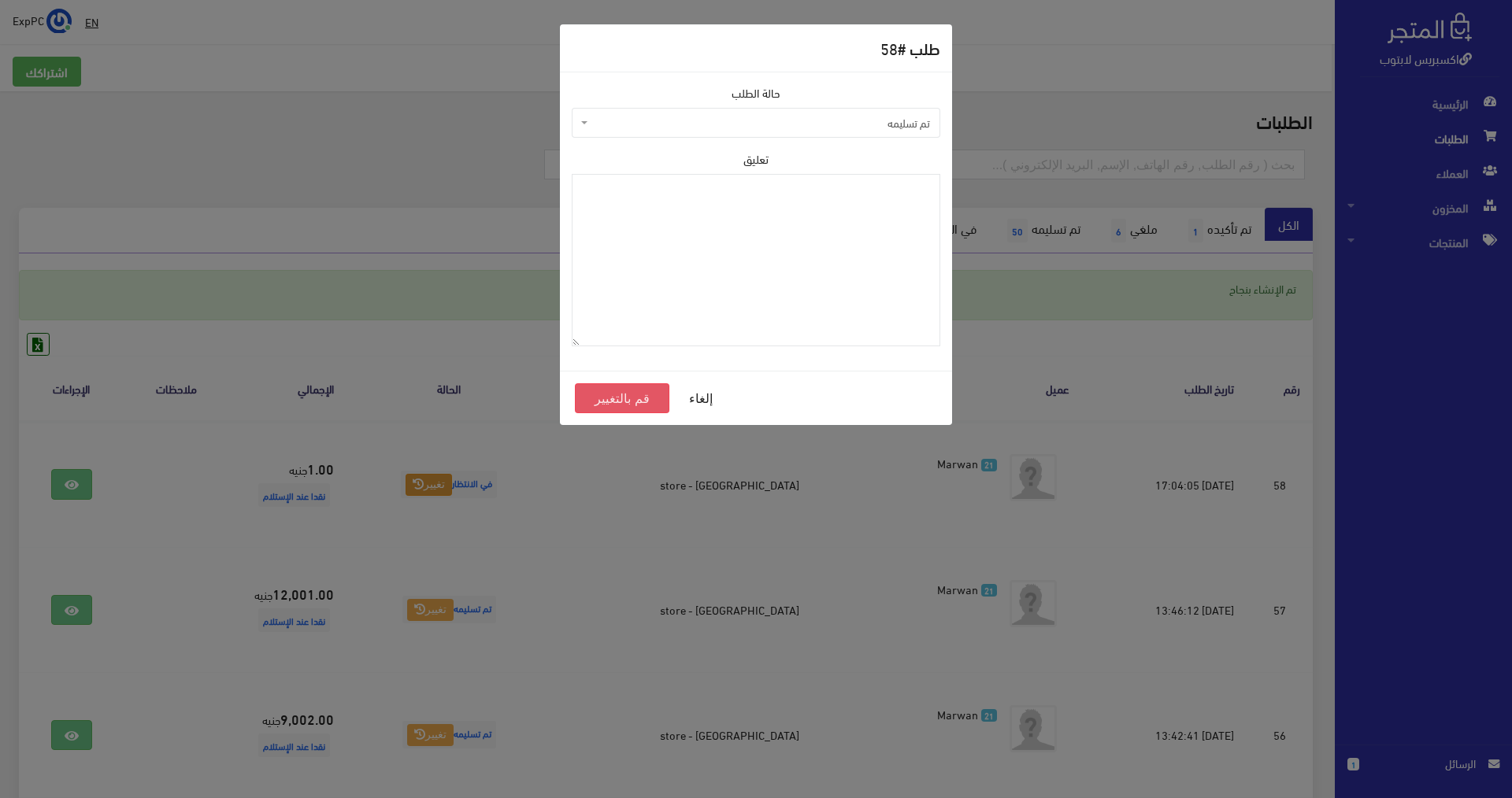
click at [622, 404] on button "قم بالتغيير" at bounding box center [622, 398] width 94 height 30
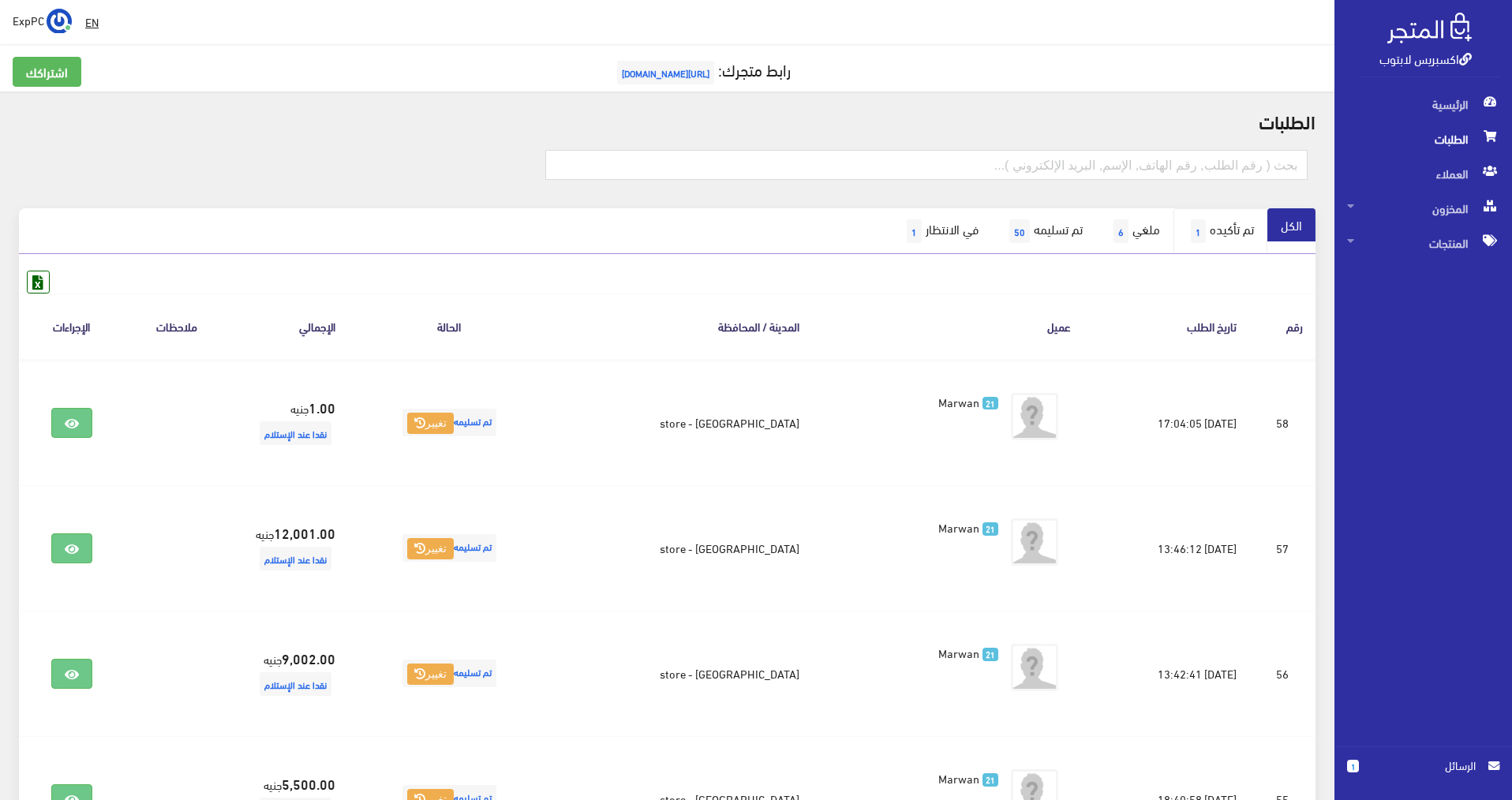
click at [1205, 221] on link "تم تأكيده 1" at bounding box center [1220, 231] width 94 height 45
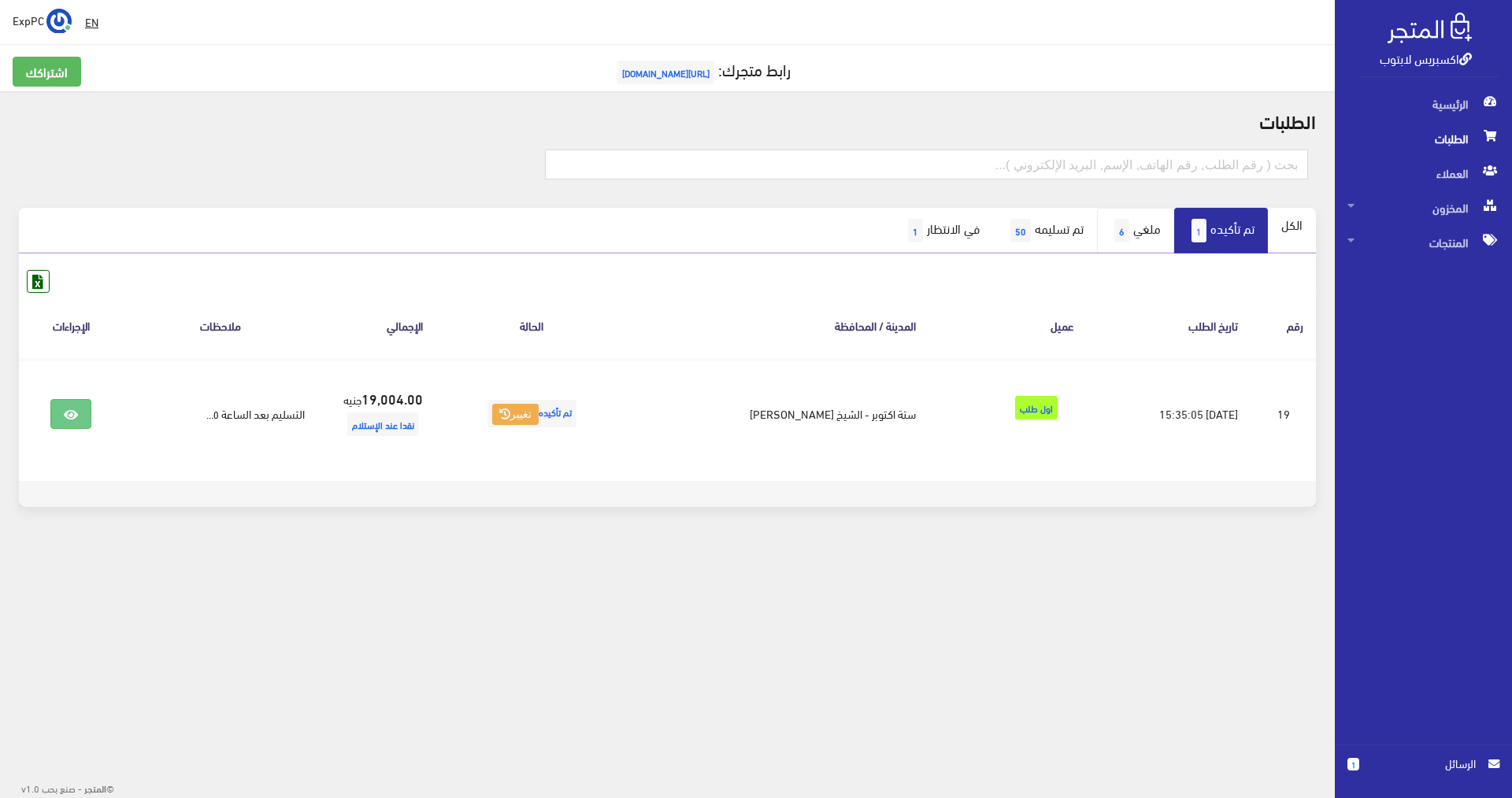
click at [1131, 228] on link "ملغي 6" at bounding box center [1135, 230] width 77 height 45
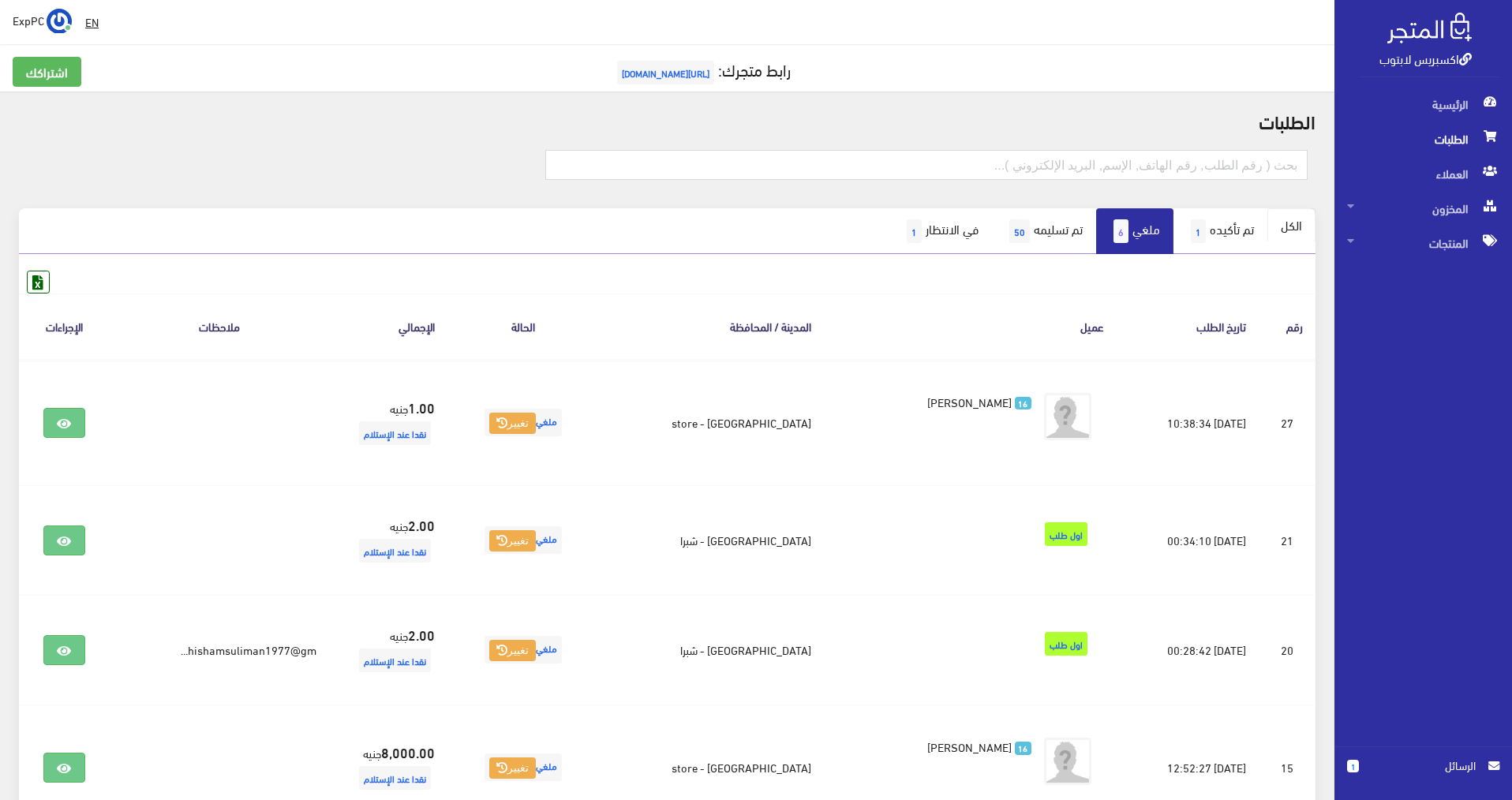
click at [1300, 229] on link "الكل" at bounding box center [1292, 224] width 48 height 33
